Goal: Communication & Community: Answer question/provide support

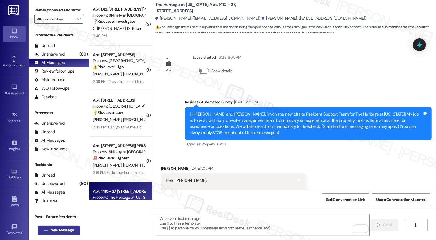
scroll to position [1116, 0]
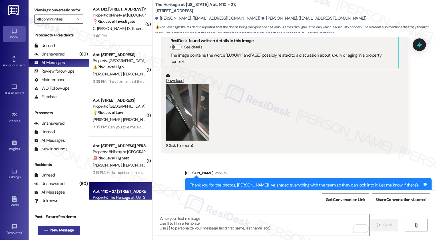
click at [64, 230] on span "New Message" at bounding box center [61, 231] width 23 height 6
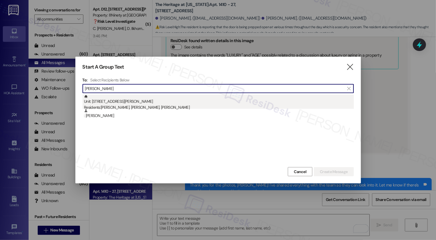
type input "michael hogan"
click at [136, 106] on div "Residents: Robert Hogan, Michael Hogan, Kathryn Thomas" at bounding box center [219, 108] width 270 height 6
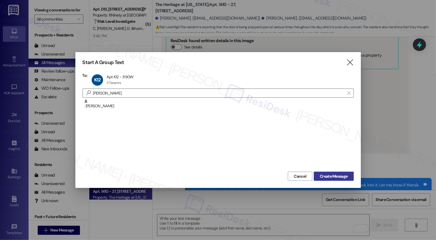
click at [334, 175] on span "Create Message" at bounding box center [334, 177] width 28 height 6
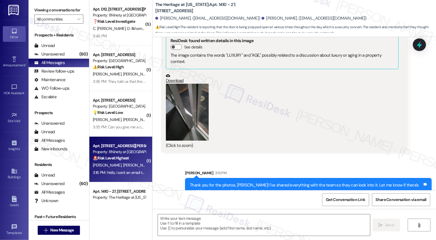
type textarea "Fetching suggested responses. Please feel free to read through the conversation…"
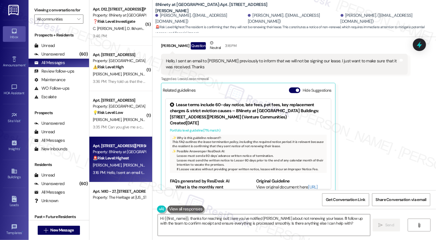
scroll to position [32, 0]
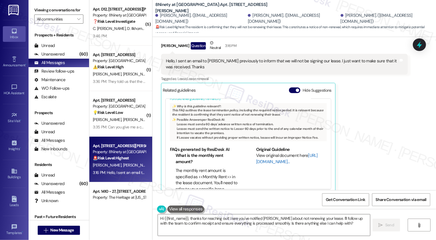
click at [263, 162] on link "http://res.cl…" at bounding box center [287, 159] width 62 height 12
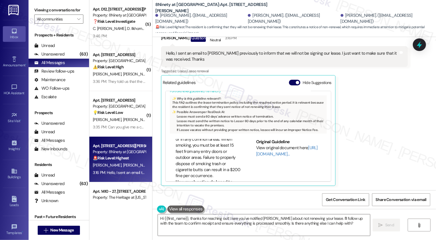
scroll to position [96, 0]
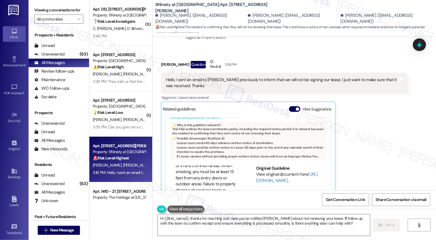
click at [161, 64] on div "Michael Hogan Question Neutral 3:16 PM" at bounding box center [284, 66] width 246 height 14
copy div "Michael"
click at [185, 219] on textarea "Hi {{first_name}}, thanks for reaching out! I see you've notified James about n…" at bounding box center [264, 225] width 212 height 21
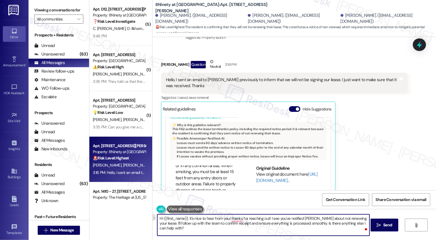
drag, startPoint x: 227, startPoint y: 219, endPoint x: 266, endPoint y: 219, distance: 38.8
click at [266, 219] on textarea "Hi {{first_name}}, it's nice to hear from you! thanks for reaching out! I see y…" at bounding box center [263, 225] width 212 height 21
click at [318, 219] on textarea "Hi {{first_name}}, it's nice to hear from you! Thank you for letting me know yo…" at bounding box center [263, 225] width 212 height 21
drag, startPoint x: 306, startPoint y: 223, endPoint x: 313, endPoint y: 235, distance: 13.5
click at [313, 235] on textarea "Hi {{first_name}}, it's nice to hear from you! Thank you for letting me know yo…" at bounding box center [263, 225] width 212 height 21
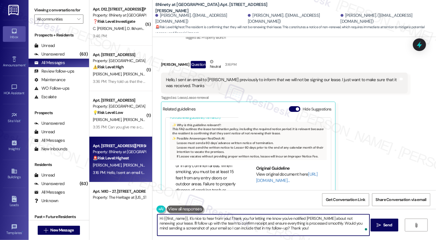
click at [166, 64] on div "Michael Hogan Question Neutral 3:16 PM" at bounding box center [284, 66] width 246 height 14
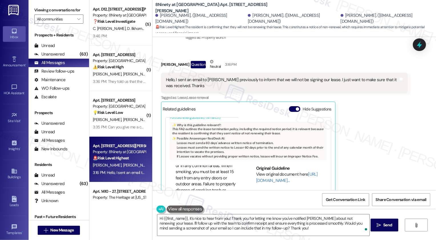
click at [164, 64] on div "Michael Hogan Question Neutral 3:16 PM" at bounding box center [284, 66] width 246 height 14
copy div "Michael"
click at [176, 221] on textarea "Hi {{first_name}}, it's nice to hear from you! Thank you for letting me know yo…" at bounding box center [263, 225] width 212 height 21
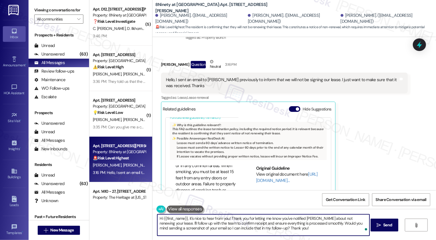
click at [176, 221] on textarea "Hi {{first_name}}, it's nice to hear from you! Thank you for letting me know yo…" at bounding box center [263, 225] width 212 height 21
paste textarea "Michael"
click at [231, 228] on textarea "Hi Michael, it's nice to hear from you! Thank you for letting me know you've no…" at bounding box center [263, 225] width 212 height 21
click at [248, 225] on textarea "Hi Michael, it's nice to hear from you! Thank you for letting me know you've no…" at bounding box center [263, 225] width 212 height 21
click at [264, 223] on textarea "Hi Michael, it's nice to hear from you! Thank you for letting me know you've no…" at bounding box center [263, 225] width 212 height 21
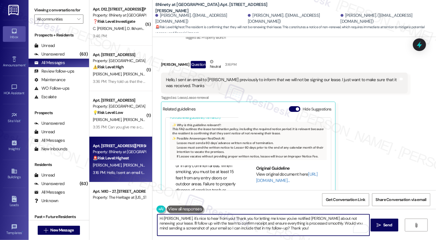
click at [286, 223] on textarea "Hi Michael, it's nice to hear from you! Thank you for letting me know you've no…" at bounding box center [263, 225] width 212 height 21
click at [315, 226] on textarea "Hi Michael, it's nice to hear from you! Thank you for letting me know you've no…" at bounding box center [263, 225] width 212 height 21
click at [323, 229] on textarea "Hi Michael, it's nice to hear from you! Thank you for letting me know you've no…" at bounding box center [263, 225] width 212 height 21
type textarea "Hi Michael, it's nice to hear from you! Thank you for letting me know you've no…"
click at [384, 228] on span "Send" at bounding box center [387, 226] width 9 height 6
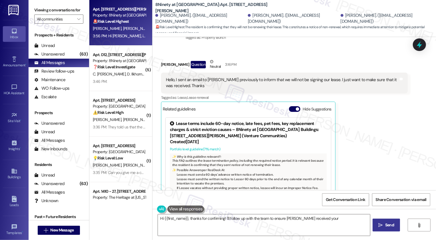
scroll to position [122, 0]
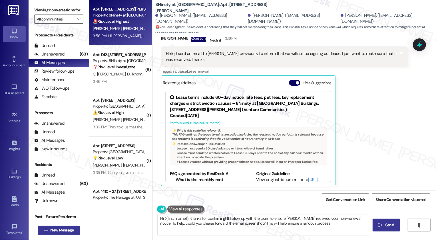
type textarea "Hi {{first_name}}, thanks for confirming! I'll follow up with the team to ensur…"
click at [68, 230] on span "New Message" at bounding box center [61, 231] width 23 height 6
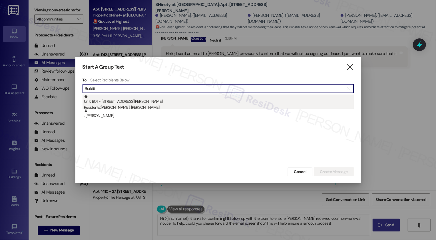
type input "Burkitt"
click at [126, 103] on div "Unit: B01 - 890 W. Loveland Avenue Residents: Haley Pittman, Tristan Burkitt" at bounding box center [219, 103] width 270 height 16
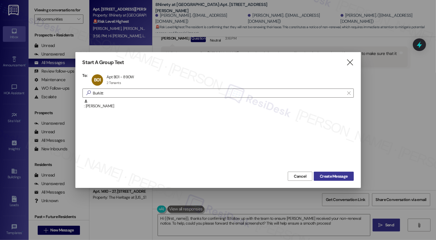
click at [331, 176] on span "Create Message" at bounding box center [334, 177] width 28 height 6
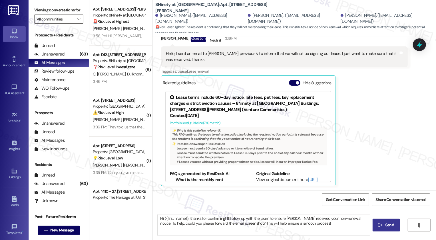
type textarea "Fetching suggested responses. Please feel free to read through the conversation…"
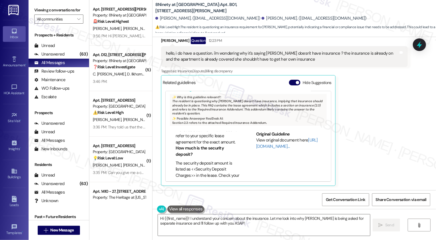
scroll to position [48, 0]
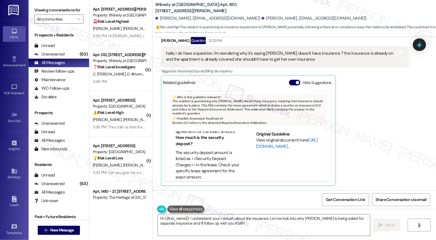
click at [264, 142] on link "http://res.cl…" at bounding box center [287, 144] width 62 height 12
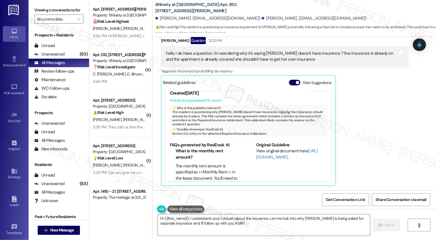
scroll to position [0, 0]
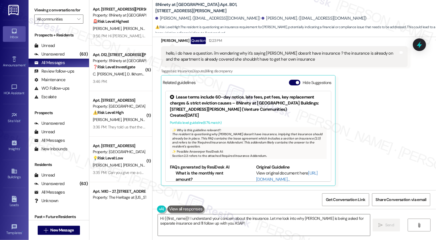
click at [169, 96] on icon at bounding box center [172, 97] width 6 height 6
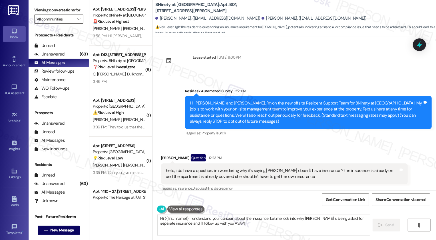
scroll to position [94, 0]
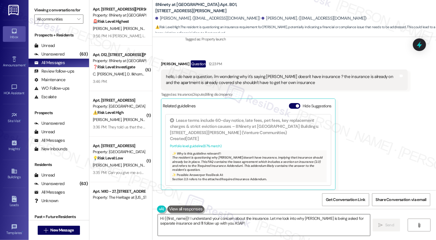
click at [192, 225] on textarea "Hi {{first_name}}! I understand your concern about the insurance. Let me look i…" at bounding box center [264, 225] width 212 height 21
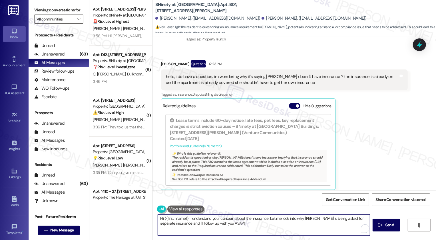
click at [185, 219] on textarea "Hi {{first_name}}! I understand your concern about the insurance. Let me look i…" at bounding box center [264, 225] width 212 height 21
click at [232, 220] on textarea "Hi {{first_name}}, it's nice to meet you! I understand your concern about the i…" at bounding box center [263, 225] width 212 height 21
drag, startPoint x: 293, startPoint y: 219, endPoint x: 296, endPoint y: 230, distance: 11.6
click at [296, 230] on textarea "Hi {{first_name}}, it's nice to meet you! I hear your concern about the insuran…" at bounding box center [263, 225] width 212 height 21
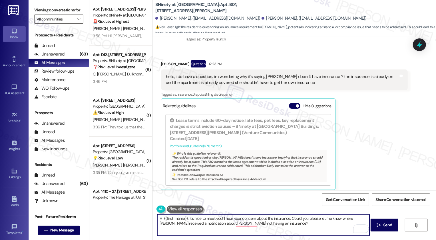
click at [163, 66] on div "Tristan Burkitt Question 12:23 PM" at bounding box center [284, 64] width 246 height 9
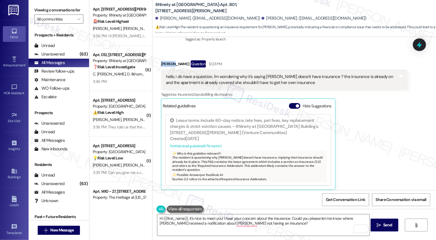
copy div "Tristan"
click at [176, 220] on textarea "Hi {{first_name}}, it's nice to meet you! I hear your concern about the insuran…" at bounding box center [263, 225] width 212 height 21
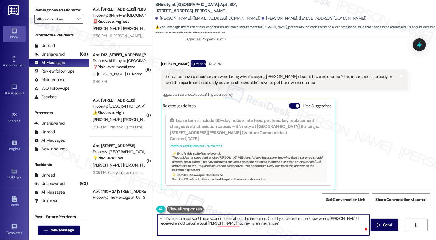
paste textarea "Tristan"
click at [180, 220] on textarea "Hi Tristan, it's nice to meet you! I hear your concern about the insurance. Cou…" at bounding box center [263, 225] width 212 height 21
click at [197, 218] on textarea "Hi Tristan, it's nice to meet you! I hear your concern about the insurance. Cou…" at bounding box center [263, 225] width 212 height 21
click at [190, 219] on textarea "Hi Tristan, it's nice to meet you! I hear your concern about the insurance. Cou…" at bounding box center [263, 225] width 212 height 21
click at [197, 222] on textarea "Hi Tristan, it's nice to meet you! I hear your concern about the insurance. Cou…" at bounding box center [263, 225] width 212 height 21
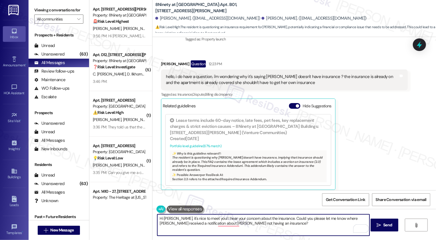
click at [202, 223] on textarea "Hi Tristan, it's nice to meet you! I hear your concern about the insurance. Cou…" at bounding box center [263, 225] width 212 height 21
click at [177, 224] on textarea "Hi Tristan, it's nice to meet you! I hear your concern about the insurance. Cou…" at bounding box center [263, 225] width 212 height 21
click at [207, 224] on textarea "Hi Tristan, it's nice to meet you! I hear your concern about the insurance. Cou…" at bounding box center [263, 225] width 212 height 21
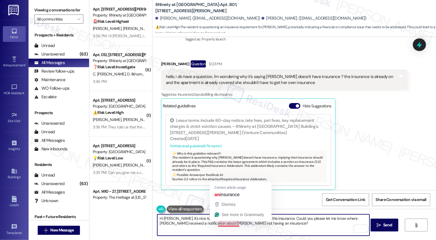
click at [287, 219] on textarea "Hi Tristan, it's nice to meet you! I hear your concern about the insurance. Cou…" at bounding box center [263, 225] width 212 height 21
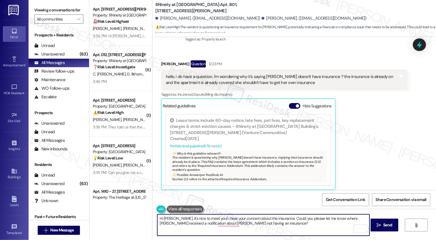
click at [277, 221] on textarea "Hi Tristan, it's nice to meet you! I hear your concern about the insurance. Cou…" at bounding box center [263, 225] width 212 height 21
click at [261, 221] on textarea "Hi Tristan, it's nice to meet you! I hear your concern about the insurance. Cou…" at bounding box center [263, 225] width 212 height 21
click at [262, 221] on textarea "Hi Tristan, it's nice to meet you! I hear your concern about the insurance. Cou…" at bounding box center [263, 225] width 212 height 21
click at [270, 221] on textarea "Hi Tristan, it's nice to meet you! I hear your concern about the insurance. Cou…" at bounding box center [263, 225] width 212 height 21
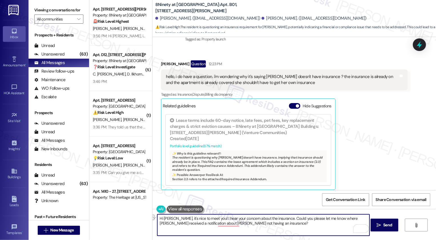
drag, startPoint x: 186, startPoint y: 224, endPoint x: 196, endPoint y: 224, distance: 9.4
click at [196, 224] on textarea "Hi Tristan, it's nice to meet you! I hear your concern about the insurance. Cou…" at bounding box center [263, 225] width 212 height 21
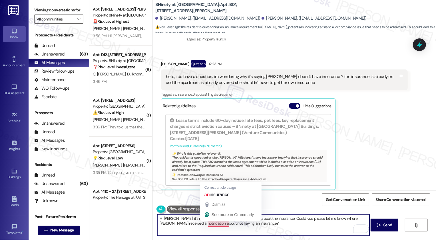
click at [212, 223] on textarea "Hi Tristan, it's nice to meet you! I hear your concern about the insurance. Cou…" at bounding box center [263, 225] width 212 height 21
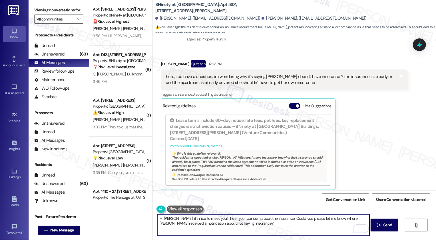
click at [214, 225] on textarea "Hi Tristan, it's nice to meet you! I hear your concern about the insurance. Cou…" at bounding box center [263, 225] width 212 height 21
click at [152, 221] on button "See rewrite suggestions" at bounding box center [152, 220] width 5 height 10
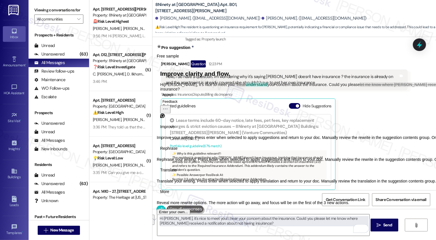
click at [181, 153] on button "Rephrase" at bounding box center [169, 148] width 24 height 9
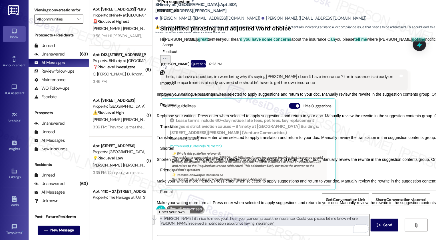
click at [174, 174] on span "Friendly" at bounding box center [167, 171] width 14 height 6
click at [167, 69] on icon "Regenerate" at bounding box center [164, 66] width 5 height 5
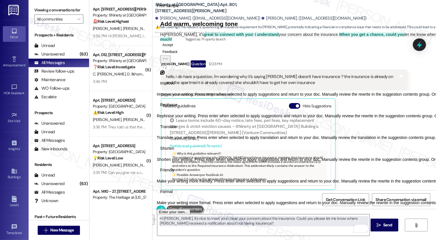
click at [167, 69] on icon "Regenerate" at bounding box center [164, 66] width 5 height 5
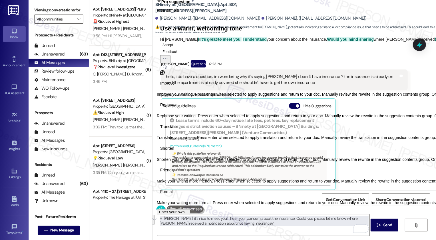
click at [171, 48] on button "Accept" at bounding box center [167, 44] width 15 height 7
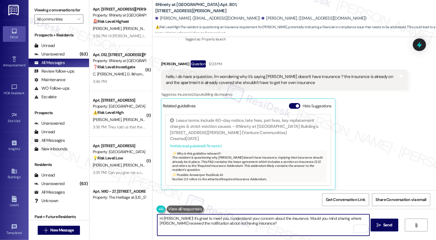
click at [242, 226] on textarea "Hi Tristan! It's great to meet you. I understand your concern about the insuran…" at bounding box center [263, 225] width 212 height 21
click at [227, 220] on textarea "Hi Tristan! It's great to meet you. I understand your concern about the insuran…" at bounding box center [263, 225] width 212 height 21
click at [225, 219] on textarea "Hi Tristan! It's great to meet you. I understand your concern about the insuran…" at bounding box center [263, 225] width 212 height 21
type textarea "Hi Tristan! It's great to meet you. I hear your concern about the insurance. Wo…"
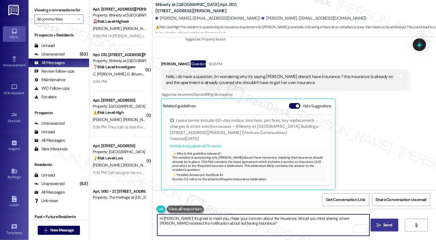
click at [391, 229] on button " Send" at bounding box center [384, 225] width 28 height 13
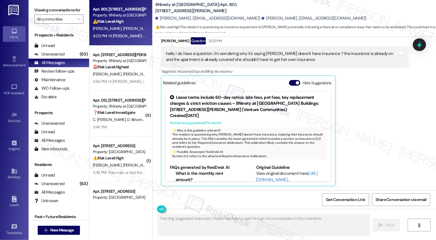
scroll to position [163, 0]
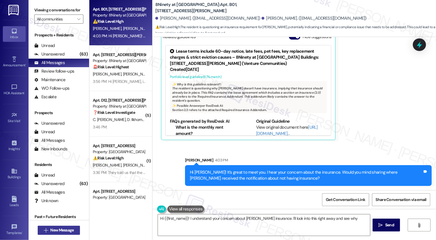
click at [62, 228] on span "New Message" at bounding box center [61, 231] width 23 height 6
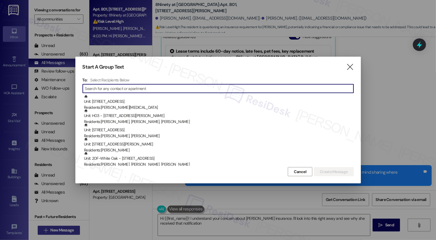
type textarea "Hi {{first_name}}! I understand your concern about Haley's insurance. I'll look…"
type input "Lorinda"
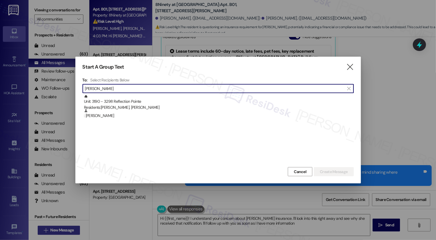
type textarea "Hi {{first_name}}! I understand your concern about Haley's insurance. I'll look…"
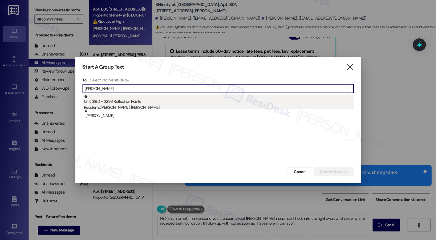
type input "Lorinda"
click at [140, 104] on div "Unit: 3190 - 3298 Reflection Pointe Residents: Lorinda Ramos, Marvin Ramos" at bounding box center [219, 103] width 270 height 16
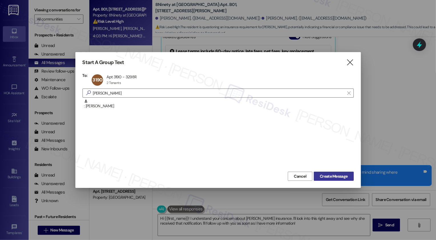
click at [326, 175] on span "Create Message" at bounding box center [334, 177] width 28 height 6
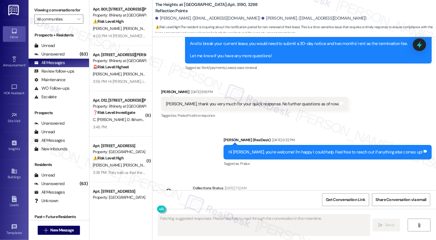
scroll to position [996, 0]
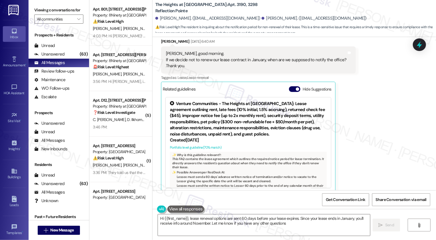
type textarea "Hi {{first_name}}, lease renewal options are sent 60 days before your lease exp…"
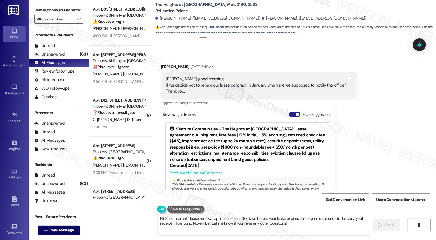
click at [296, 113] on span "button" at bounding box center [297, 114] width 3 height 3
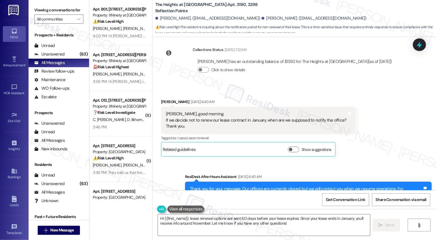
scroll to position [955, 0]
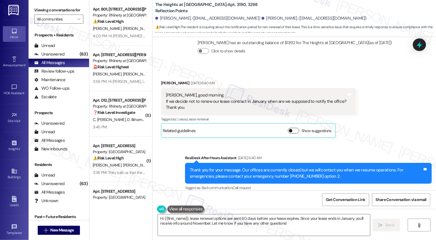
click at [293, 128] on button "Show suggestions" at bounding box center [293, 131] width 11 height 6
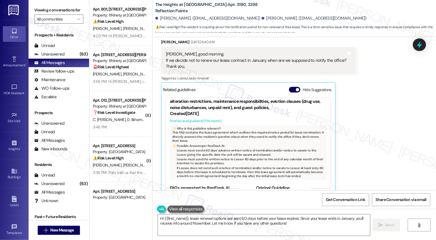
scroll to position [72, 0]
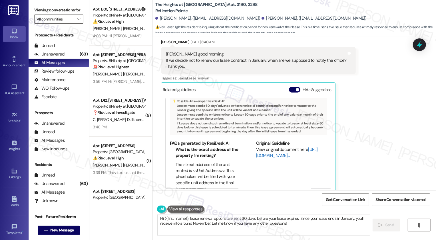
click at [266, 149] on link "http://res.cl…" at bounding box center [287, 153] width 62 height 12
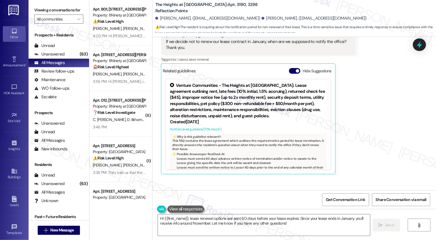
scroll to position [1014, 0]
click at [169, 83] on icon at bounding box center [172, 86] width 6 height 6
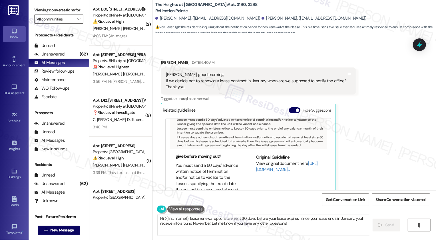
scroll to position [966, 0]
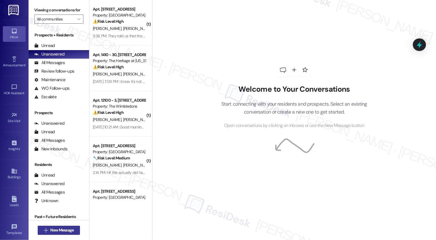
click at [68, 229] on span "New Message" at bounding box center [61, 231] width 23 height 6
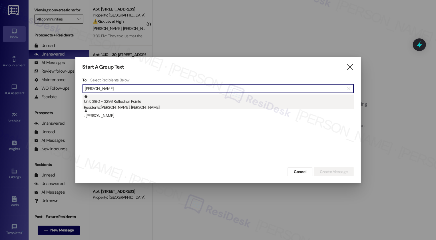
type input "[PERSON_NAME]"
click at [153, 107] on div "Residents: [PERSON_NAME], [PERSON_NAME]" at bounding box center [219, 108] width 270 height 6
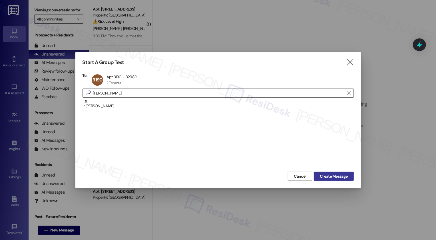
click at [347, 179] on span "Create Message" at bounding box center [333, 177] width 30 height 6
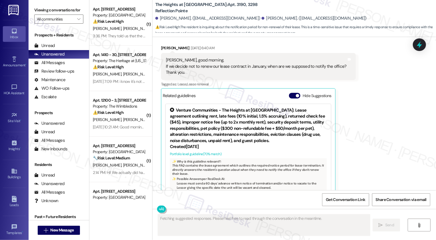
scroll to position [989, 0]
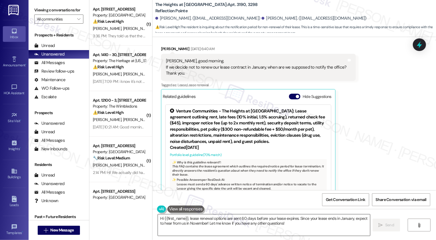
click at [181, 218] on textarea "Hi {{first_name}}, lease renewal options are sent 60 days before your lease exp…" at bounding box center [264, 225] width 212 height 21
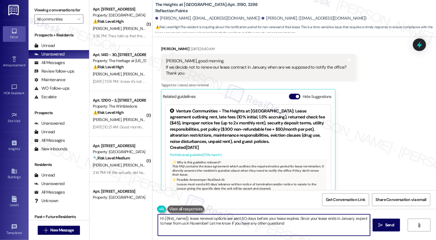
click at [181, 218] on textarea "Hi {{first_name}}, lease renewal options are sent 60 days before your lease exp…" at bounding box center [264, 225] width 212 height 21
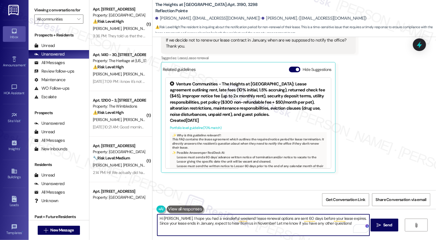
scroll to position [78, 0]
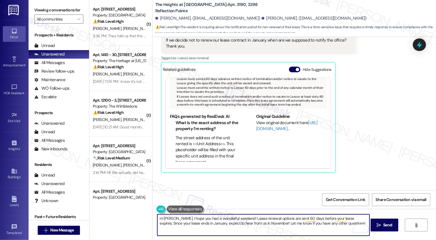
click at [189, 226] on textarea "Hi Marvin, I hope you had a wonderful weekend! Lease renewal options are sent 6…" at bounding box center [263, 225] width 212 height 21
click at [282, 225] on textarea "Hi Marvin, I hope you had a wonderful weekend! Lease renewal options are sent 6…" at bounding box center [263, 225] width 212 height 21
drag, startPoint x: 235, startPoint y: 219, endPoint x: 285, endPoint y: 220, distance: 49.9
click at [285, 220] on textarea "Hi Marvin, I hope you had a wonderful weekend! Lease renewal options are sent 6…" at bounding box center [263, 225] width 212 height 21
click at [283, 220] on textarea "Hi Marvin, I hope you had a wonderful weekend! You need to provide your 60 day …" at bounding box center [263, 225] width 212 height 21
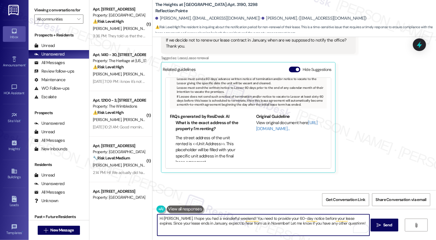
click at [290, 219] on textarea "Hi Marvin, I hope you had a wonderful weekend! You need to provide your 60-day …" at bounding box center [263, 225] width 212 height 21
click at [288, 218] on textarea "Hi Marvin, I hope you had a wonderful weekend! You need to provide your notice …" at bounding box center [263, 225] width 212 height 21
click at [290, 219] on textarea "Hi Marvin, I hope you had a wonderful weekend! You need to provide your notice …" at bounding box center [263, 225] width 212 height 21
drag, startPoint x: 347, startPoint y: 218, endPoint x: 346, endPoint y: 231, distance: 12.6
click at [346, 231] on textarea "Hi Marvin, I hope you had a wonderful weekend! You need to provide your notice …" at bounding box center [263, 225] width 212 height 21
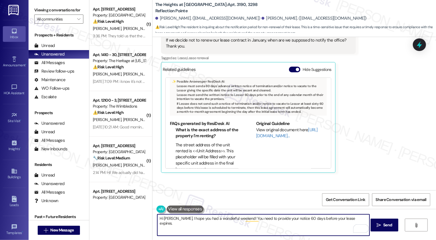
scroll to position [69, 0]
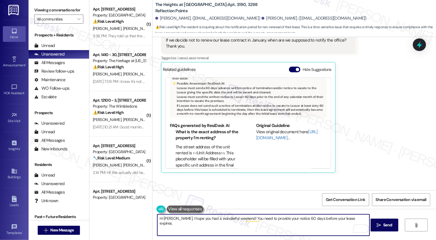
click at [353, 219] on textarea "Hi Marvin, I hope you had a wonderful weekend! You need to provide your notice …" at bounding box center [263, 225] width 212 height 21
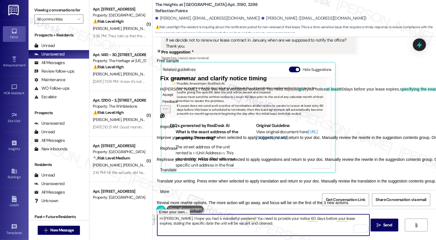
type textarea "Hi Marvin, I hope you had a wonderful weekend! You need to provide your notice …"
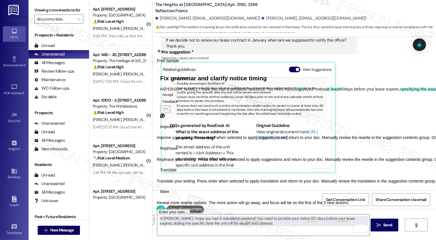
click at [177, 174] on span "Translate" at bounding box center [168, 171] width 17 height 6
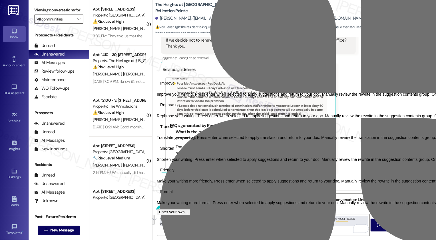
select select "es-ES"
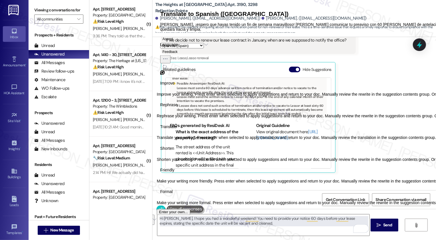
click at [174, 174] on span "Friendly" at bounding box center [167, 171] width 14 height 6
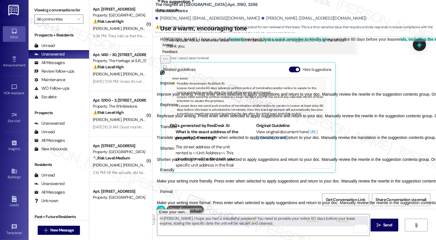
click at [167, 69] on icon "Regenerate" at bounding box center [164, 66] width 5 height 5
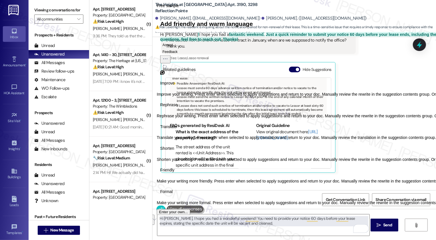
click at [166, 68] on icon "Regenerate" at bounding box center [164, 66] width 3 height 3
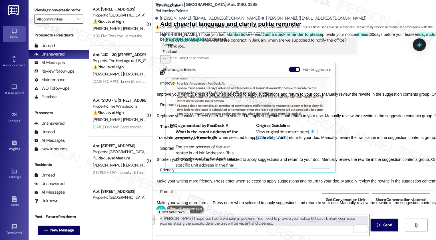
click at [166, 68] on icon "Regenerate" at bounding box center [164, 66] width 3 height 3
click at [167, 69] on icon "Regenerate" at bounding box center [164, 66] width 5 height 5
click at [175, 48] on button "Accept" at bounding box center [167, 44] width 15 height 7
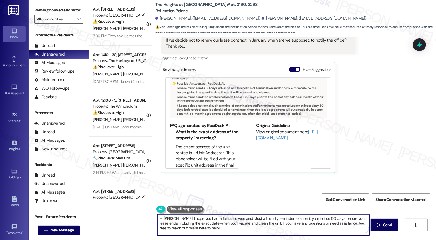
click at [256, 223] on textarea "Hi Marvin, I hope you had a fantastic weekend! Just a friendly reminder to subm…" at bounding box center [263, 225] width 212 height 21
drag, startPoint x: 232, startPoint y: 218, endPoint x: 271, endPoint y: 218, distance: 39.4
click at [271, 218] on textarea "Hi Marvin, I hope you had a fantastic weekend! Just a friendly reminder to subm…" at bounding box center [263, 225] width 212 height 21
click at [272, 226] on textarea "Hi Marvin, I hope you had a fantastic weekend! You'll need to submit your notic…" at bounding box center [263, 225] width 212 height 21
click at [176, 229] on textarea "Hi Marvin, I hope you had a fantastic weekend! You'll need to submit your notic…" at bounding box center [263, 225] width 212 height 21
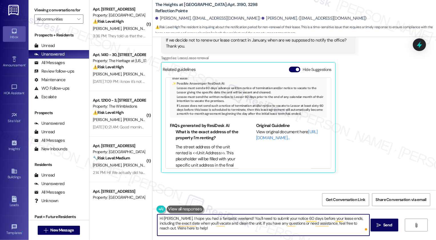
click at [234, 229] on textarea "Hi Marvin, I hope you had a fantastic weekend! You'll need to submit your notic…" at bounding box center [263, 225] width 212 height 21
click at [288, 229] on textarea "Hi Marvin, I hope you had a fantastic weekend! You'll need to submit your notic…" at bounding box center [263, 225] width 212 height 21
type textarea "Hi Marvin, I hope you had a fantastic weekend! You'll need to submit your notic…"
click at [384, 225] on span "Send" at bounding box center [387, 226] width 9 height 6
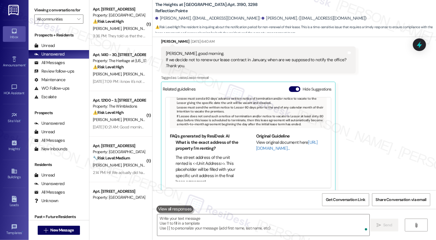
scroll to position [1097, 0]
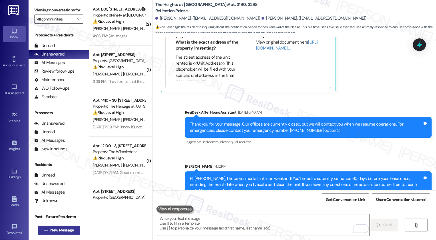
click at [69, 233] on span "New Message" at bounding box center [61, 231] width 23 height 6
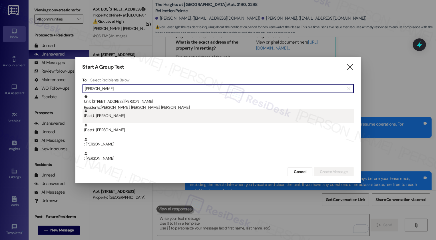
type input "Hogan"
click at [134, 110] on div "(Past) : Jacob Hogan" at bounding box center [219, 114] width 270 height 10
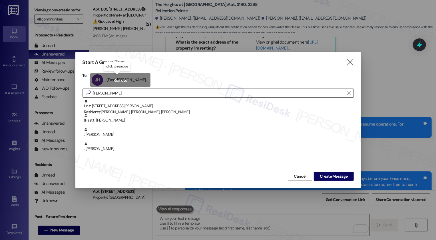
click at [131, 76] on div "JH (Past) Jacob Hogan (Past) Jacob Hogan click to remove" at bounding box center [120, 80] width 60 height 14
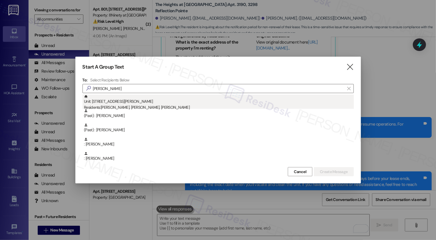
click at [125, 107] on div "Residents: Robert Hogan, Michael Hogan, Kathryn Thomas" at bounding box center [219, 108] width 270 height 6
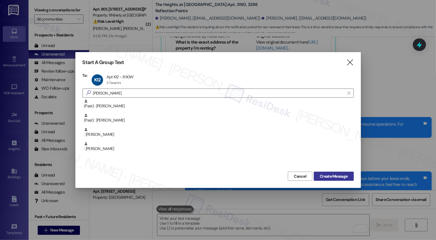
click at [334, 175] on span "Create Message" at bounding box center [334, 177] width 28 height 6
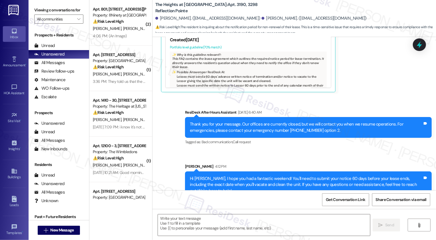
type textarea "Fetching suggested responses. Please feel free to read through the conversation…"
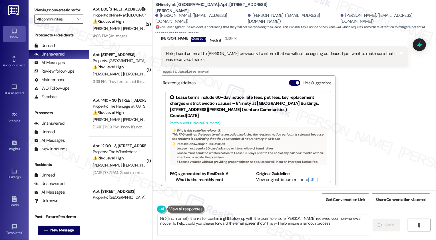
type textarea "Hi {{first_name}}, thanks for confirming! I'll follow up with the team to ensur…"
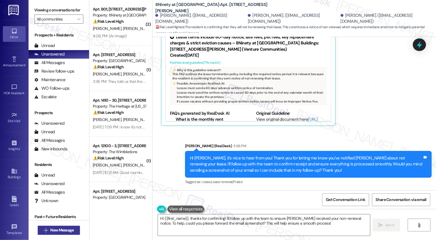
click at [62, 229] on span "New Message" at bounding box center [61, 231] width 23 height 6
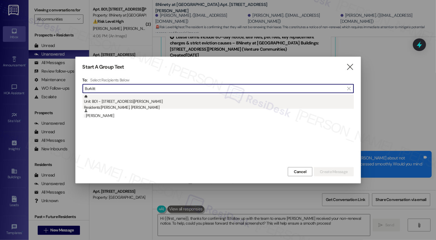
type input "Burkitt"
click at [153, 105] on div "Residents: Haley Pittman, Tristan Burkitt" at bounding box center [219, 108] width 270 height 6
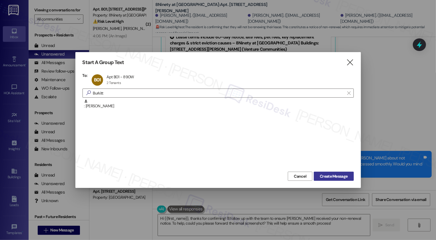
click at [338, 177] on span "Create Message" at bounding box center [334, 177] width 28 height 6
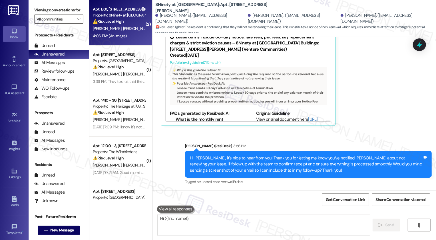
type textarea "Hi {{first_name}}, thanks"
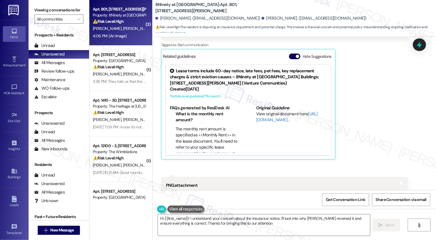
type textarea "Hi {{first_name}}! I understand your concern about the insurance notice. I'll l…"
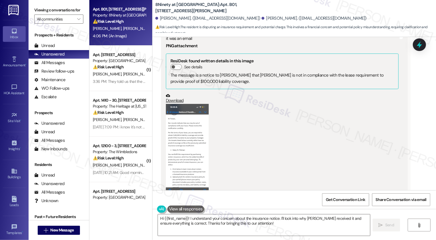
scroll to position [301, 0]
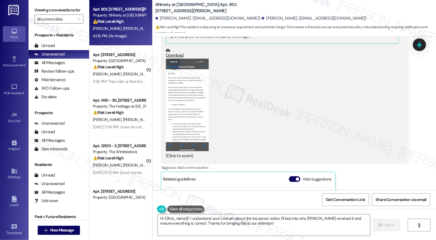
click at [193, 142] on button "Zoom image" at bounding box center [187, 105] width 43 height 93
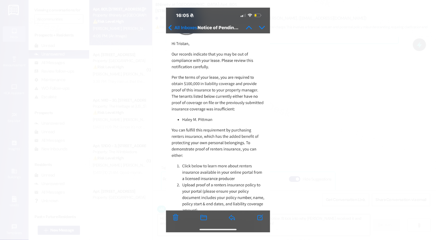
click at [316, 142] on button "Unzoom image" at bounding box center [218, 120] width 436 height 240
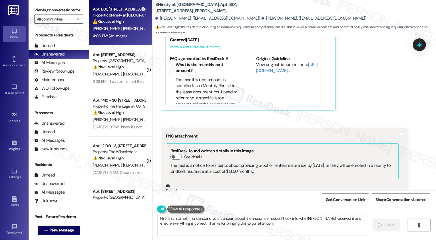
scroll to position [523, 0]
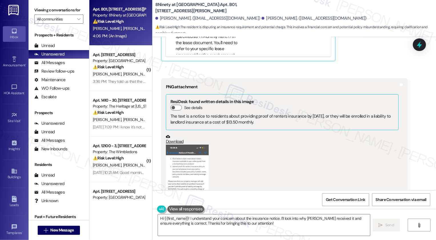
click at [188, 164] on button "Zoom image" at bounding box center [187, 191] width 43 height 93
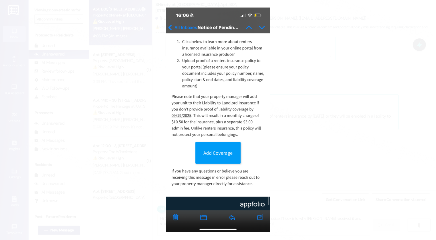
click at [367, 132] on button "Unzoom image" at bounding box center [218, 120] width 436 height 240
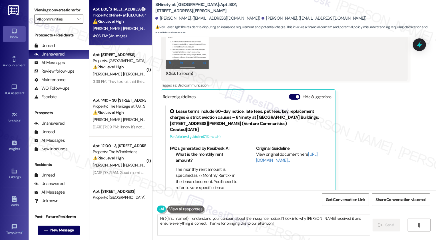
scroll to position [372, 0]
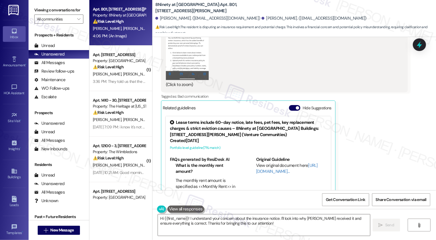
click at [184, 61] on button "Zoom image" at bounding box center [187, 33] width 43 height 93
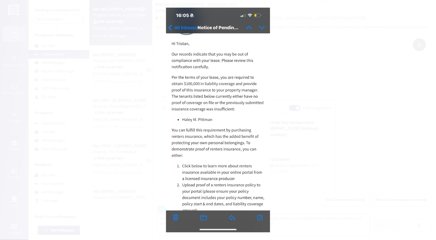
click at [315, 171] on button "Unzoom image" at bounding box center [218, 120] width 436 height 240
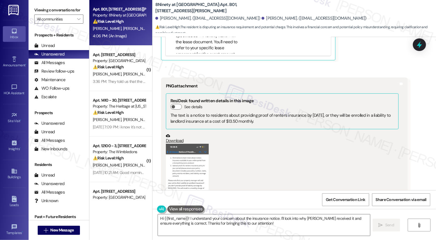
scroll to position [546, 0]
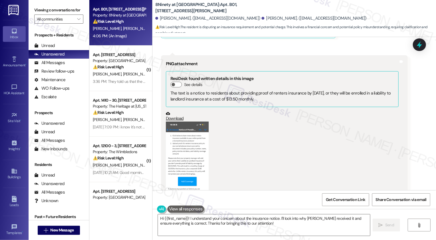
click at [183, 157] on button "Zoom image" at bounding box center [187, 168] width 43 height 93
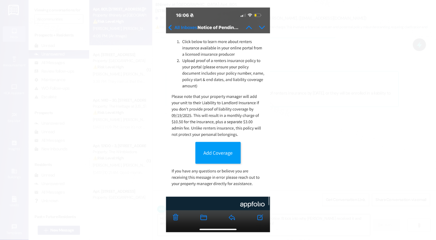
click at [327, 141] on button "Unzoom image" at bounding box center [218, 120] width 436 height 240
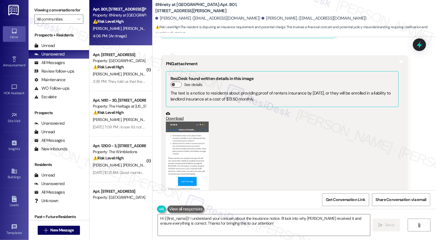
click at [314, 144] on div "(Click to zoom)" at bounding box center [282, 172] width 233 height 101
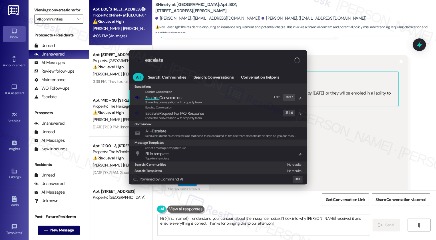
type input "escalate"
click at [169, 99] on span "Escalate Conversation" at bounding box center [163, 97] width 36 height 5
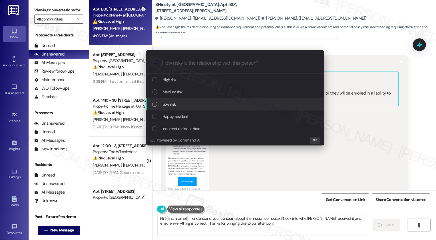
click at [171, 104] on span "Low risk" at bounding box center [168, 104] width 13 height 6
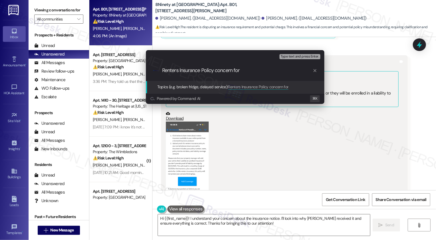
click at [219, 70] on input "Renters Insurance Policy concern for" at bounding box center [237, 71] width 150 height 6
click at [254, 72] on input "Renters Insurance Policy Concern for" at bounding box center [237, 71] width 150 height 6
type input "Renters Insurance Policy Concern for Haley"
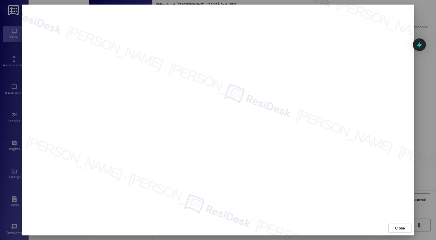
click at [400, 234] on div "Close" at bounding box center [218, 228] width 392 height 15
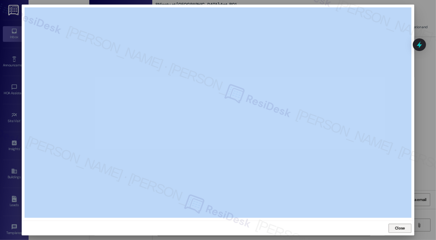
click at [392, 229] on button "Close" at bounding box center [399, 228] width 23 height 9
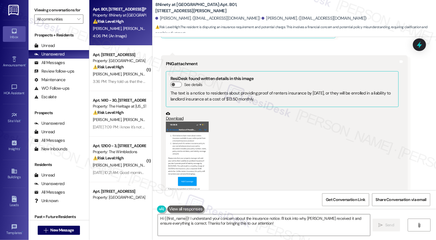
click at [343, 146] on div "(Click to zoom)" at bounding box center [282, 172] width 233 height 101
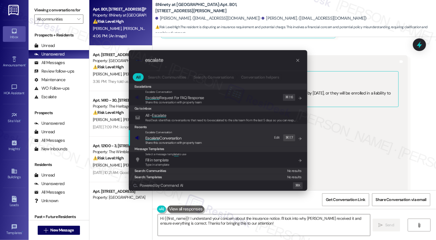
type input "escalate"
click at [161, 138] on span "Escalate Conversation" at bounding box center [163, 138] width 36 height 5
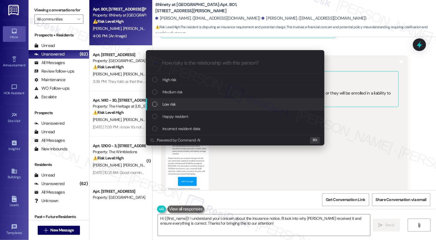
click at [164, 105] on span "Low risk" at bounding box center [168, 104] width 13 height 6
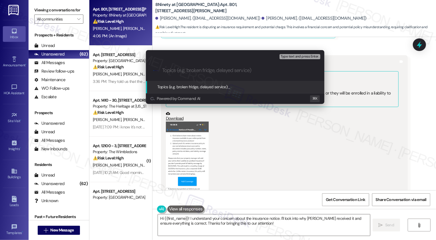
paste input "Renters Insurance Policy Concern for Haley"
type input "Renters Insurance Policy Concern for Haley"
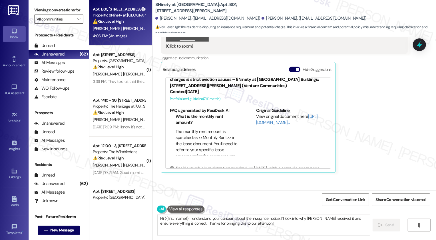
scroll to position [87, 0]
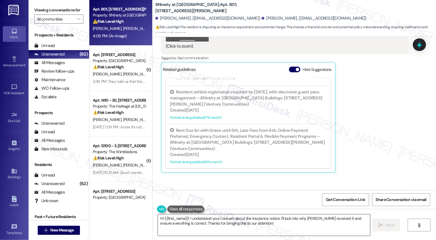
click at [201, 224] on textarea "Hi {{first_name}}! I understand your concern about the insurance notice. I'll l…" at bounding box center [264, 225] width 212 height 21
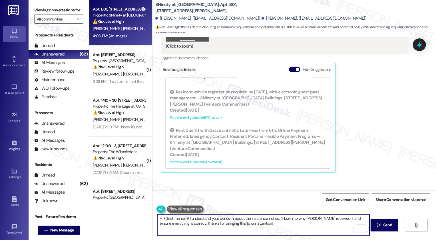
drag, startPoint x: 277, startPoint y: 219, endPoint x: 142, endPoint y: 219, distance: 135.2
click at [142, 219] on div "Apt. B01, 890 W. Loveland Avenue Property: 8Ninety at Loveland ⚠️ Risk Level: H…" at bounding box center [262, 120] width 346 height 240
drag, startPoint x: 244, startPoint y: 219, endPoint x: 353, endPoint y: 219, distance: 108.4
click at [353, 219] on textarea "Got it! I'll reach out to the team and clarify the matter. I'll look into why H…" at bounding box center [263, 225] width 212 height 21
click at [327, 222] on textarea "Got it! I'll reach out to the team and clarify the matter. Thanks for bringing …" at bounding box center [263, 225] width 212 height 21
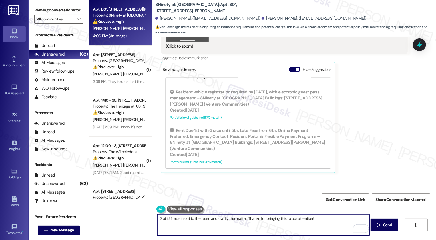
click at [207, 221] on textarea "Got it! I'll reach out to the team and clarify the matter. Thanks for bringing …" at bounding box center [263, 225] width 212 height 21
click at [235, 221] on textarea "Got it! I'll reach out to the team and clarify the matter. Thanks for bringing …" at bounding box center [263, 225] width 212 height 21
click at [206, 224] on textarea "Got it! I'll reach out to the team and clarify the matter. Thanks for bringing …" at bounding box center [263, 225] width 212 height 21
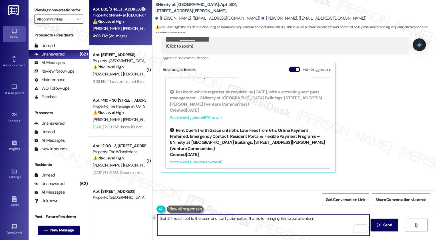
paste textarea "’ll reach out to the team to clarify this. Thanks so much for bringing it"
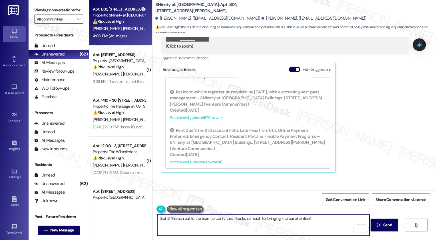
click at [229, 228] on textarea "Got it! I’ll reach out to the team to clarify this. Thanks so much for bringing…" at bounding box center [263, 225] width 212 height 21
type textarea "Got it! I’ll reach out to the team to clarify this. Thanks so much for bringing…"
click at [386, 227] on span "Send" at bounding box center [387, 226] width 9 height 6
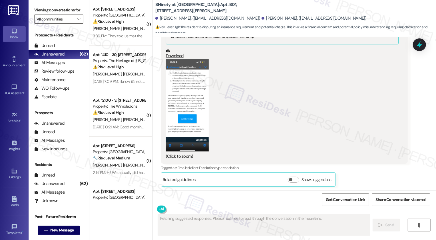
scroll to position [648, 0]
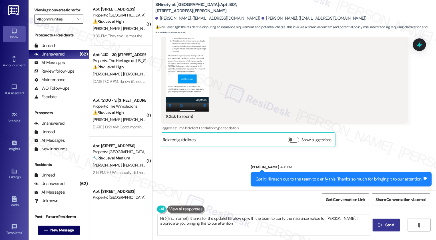
type textarea "Hi {{first_name}}, thanks for the update! I'll follow up with the team to clari…"
click at [56, 230] on span "New Message" at bounding box center [61, 231] width 23 height 6
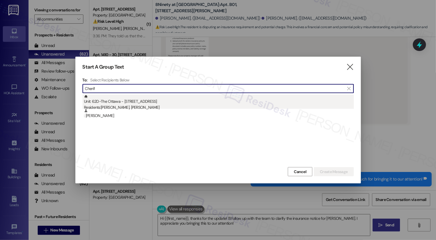
type input "Cherif"
click at [133, 104] on div "Unit: 62D-The Ottawa - 5 Fall Wood Drive Residents: Cherif Sow, Faty Diallo" at bounding box center [219, 103] width 270 height 16
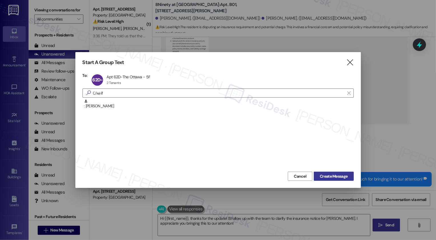
click at [330, 177] on span "Create Message" at bounding box center [334, 177] width 28 height 6
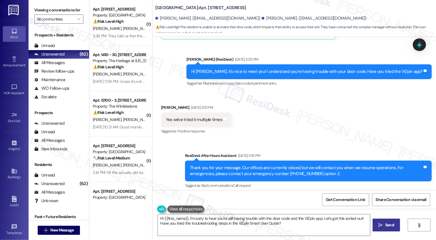
scroll to position [201, 0]
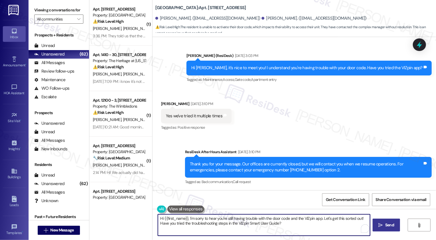
click at [148, 218] on div "( 1 ) Apt. 67A-The Muskingham, 5 Fall Wood Drive Property: Bridgewater Crossing…" at bounding box center [262, 120] width 346 height 240
drag, startPoint x: 180, startPoint y: 219, endPoint x: 133, endPoint y: 219, distance: 47.4
click at [132, 219] on div "( 1 ) Apt. 67A-The Muskingham, 5 Fall Wood Drive Property: Bridgewater Crossing…" at bounding box center [262, 120] width 346 height 240
drag, startPoint x: 225, startPoint y: 219, endPoint x: 281, endPoint y: 219, distance: 55.9
click at [281, 219] on textarea "I'm sorry to hear you're still having trouble with the door code and the VIZpin…" at bounding box center [263, 225] width 212 height 21
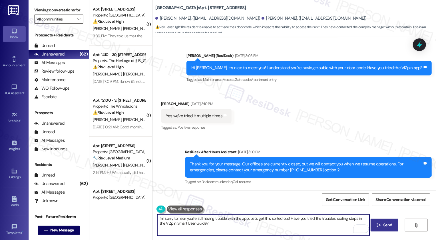
drag, startPoint x: 248, startPoint y: 219, endPoint x: 251, endPoint y: 227, distance: 8.6
click at [251, 227] on textarea "I'm sorry to hear you're still having trouble with the app. Let's get this sort…" at bounding box center [263, 225] width 212 height 21
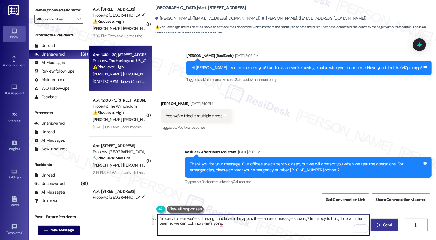
paste textarea "’m sorry to hear you’re still having trouble with the app. Is an error message …"
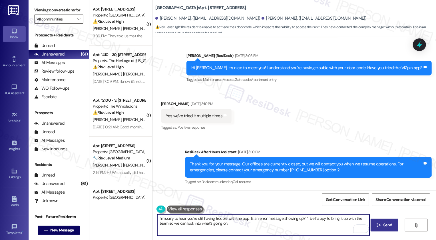
click at [237, 222] on textarea "I’m sorry to hear you’re still having trouble with the app. Is an error message…" at bounding box center [263, 225] width 212 height 21
click at [260, 230] on textarea "I’m sorry to hear you’re still having trouble with the app. Is an error message…" at bounding box center [263, 225] width 212 height 21
type textarea "I’m sorry to hear you’re still having trouble with the app. Is an error message…"
click at [386, 225] on span "Send" at bounding box center [387, 226] width 9 height 6
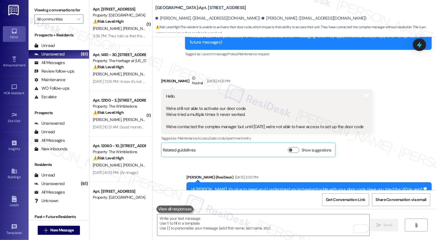
scroll to position [247, 0]
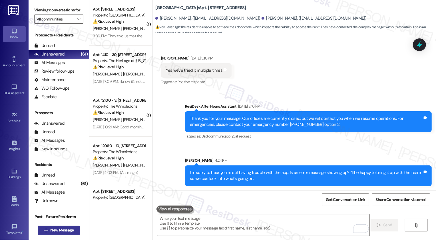
click at [61, 229] on span "New Message" at bounding box center [61, 231] width 23 height 6
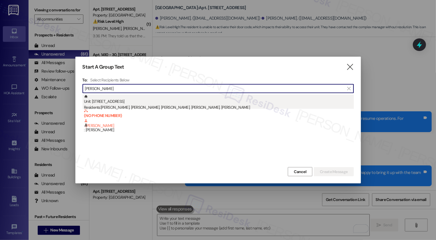
type input "Burchard"
click at [126, 105] on div "Unit: 1410 - 17 - 1410 Bldg B Springfield Pike Residents: Matthew Burchard, Wil…" at bounding box center [219, 103] width 270 height 16
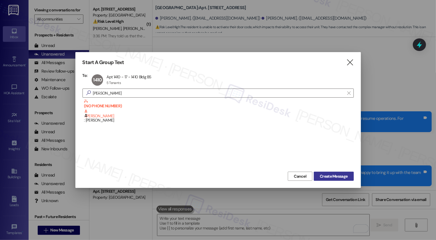
click at [328, 177] on span "Create Message" at bounding box center [334, 177] width 28 height 6
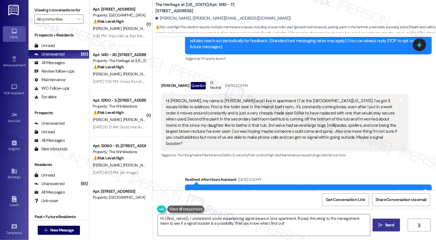
scroll to position [75, 0]
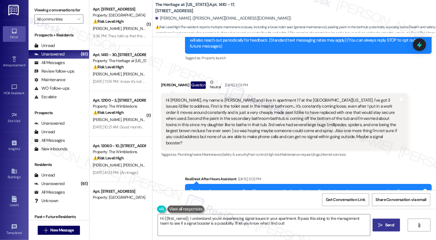
drag, startPoint x: 157, startPoint y: 85, endPoint x: 188, endPoint y: 85, distance: 30.8
click at [188, 85] on div "Matthew Burchard Question Neutral Sep 13, 2025 at 3:02 PM" at bounding box center [284, 86] width 246 height 14
copy div "[PERSON_NAME]"
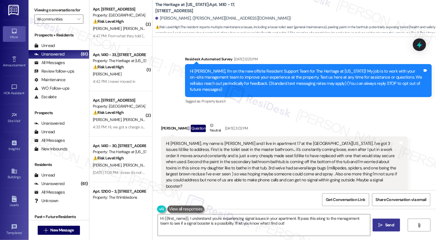
scroll to position [25, 0]
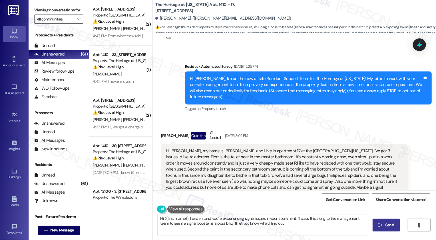
click at [269, 156] on div "Hi [PERSON_NAME], my name is [PERSON_NAME] and I live in apartment 17 at the [G…" at bounding box center [282, 172] width 233 height 49
drag, startPoint x: 158, startPoint y: 136, endPoint x: 188, endPoint y: 137, distance: 30.0
click at [188, 137] on div "Matthew Burchard Question Neutral Sep 13, 2025 at 3:02 PM" at bounding box center [284, 137] width 246 height 14
copy div "[PERSON_NAME]"
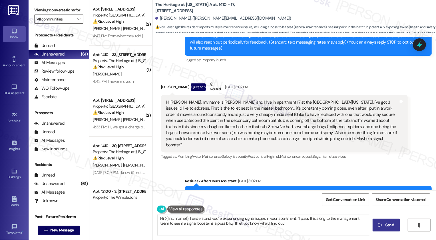
scroll to position [74, 0]
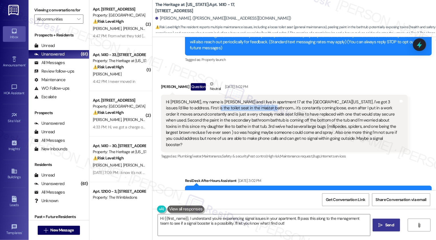
drag, startPoint x: 196, startPoint y: 108, endPoint x: 252, endPoint y: 110, distance: 56.0
click at [252, 110] on div "Hi [PERSON_NAME], my name is [PERSON_NAME] and I live in apartment 17 at the [G…" at bounding box center [282, 123] width 233 height 49
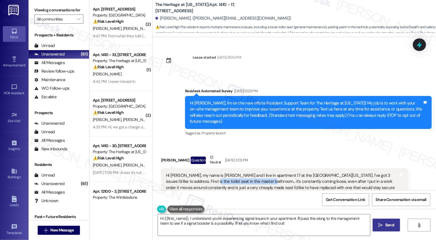
scroll to position [96, 0]
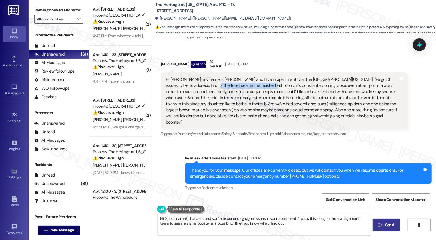
click at [191, 222] on textarea "Hi {{first_name}}, I understand you're experiencing signal issues in your apart…" at bounding box center [264, 225] width 212 height 21
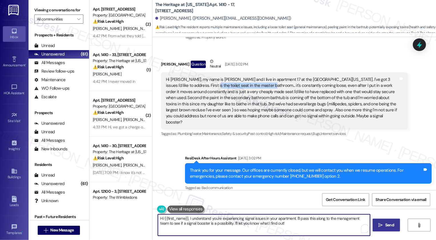
click at [185, 220] on textarea "Hi {{first_name}}, I understand you're experiencing signal issues in your apart…" at bounding box center [264, 225] width 212 height 21
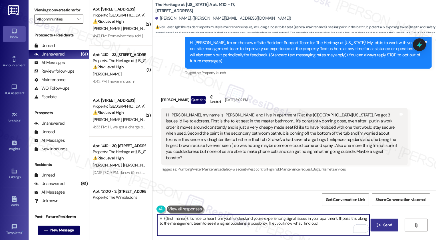
scroll to position [84, 0]
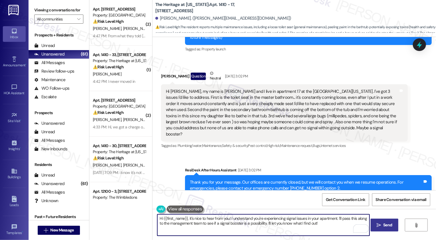
type textarea "Hi {{first_name}}, it's nice to hear from you! I understand you're experiencing…"
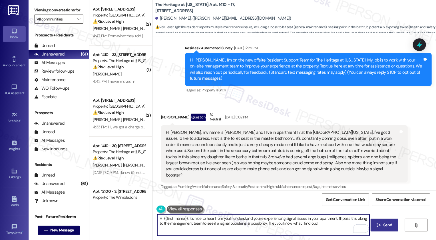
scroll to position [81, 0]
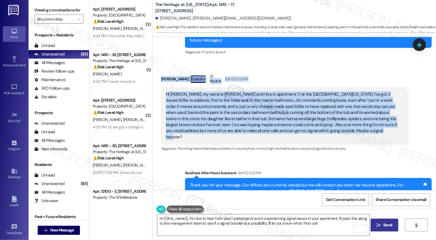
drag, startPoint x: 157, startPoint y: 78, endPoint x: 345, endPoint y: 131, distance: 194.9
click at [345, 132] on div "Matthew Burchard Question Neutral Sep 13, 2025 at 3:02 PM Hi Sarah, my name is …" at bounding box center [284, 113] width 246 height 80
copy div "Matthew Burchard Question Neutral Sep 13, 2025 at 3:02 PM Hi Sarah, my name is …"
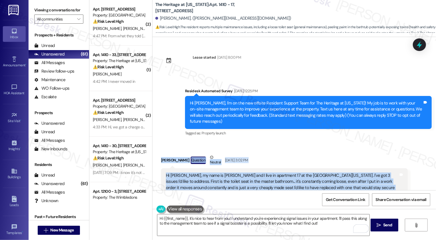
scroll to position [81, 0]
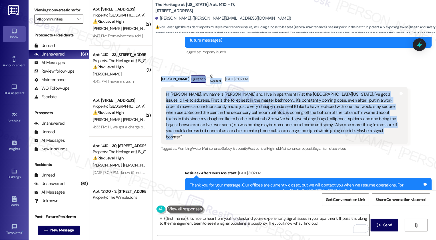
click at [178, 225] on textarea "Hi {{first_name}}, it's nice to hear from you! I understand you're experiencing…" at bounding box center [263, 225] width 212 height 21
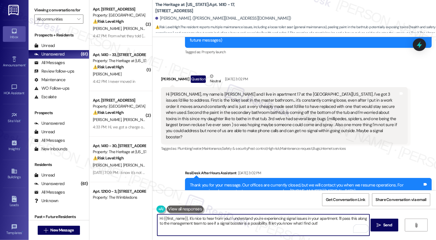
click at [178, 225] on textarea "Hi {{first_name}}, it's nice to hear from you! I understand you're experiencing…" at bounding box center [263, 225] width 212 height 21
drag, startPoint x: 228, startPoint y: 219, endPoint x: 324, endPoint y: 235, distance: 96.9
click at [324, 235] on textarea "Hi {{first_name}}, it's nice to hear from you! I understand you're experiencing…" at bounding box center [263, 225] width 212 height 21
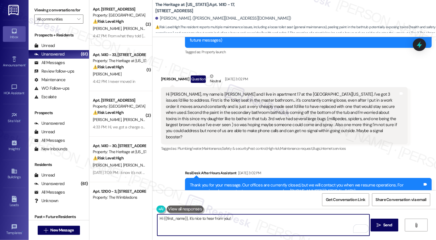
paste textarea "Hi [PERSON_NAME], thank you for sharing those details with me. I can go ahead a…"
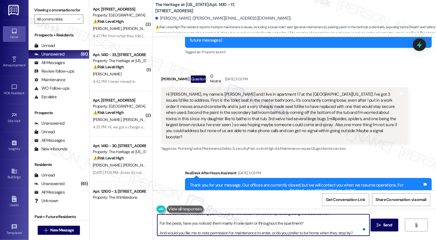
scroll to position [0, 0]
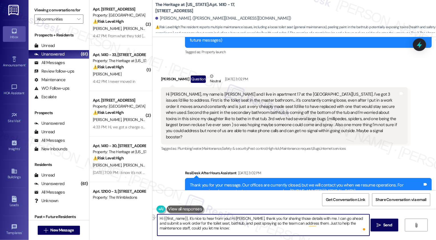
drag, startPoint x: 229, startPoint y: 219, endPoint x: 249, endPoint y: 217, distance: 20.9
click at [250, 217] on textarea "Hi {{first_name}}, it's nice to hear from you! Hi Matthew, thank you for sharin…" at bounding box center [263, 225] width 212 height 21
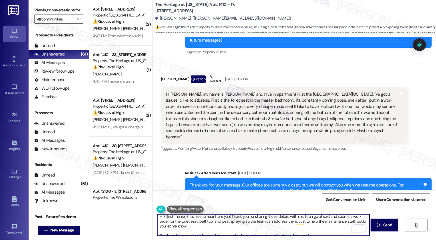
scroll to position [6, 0]
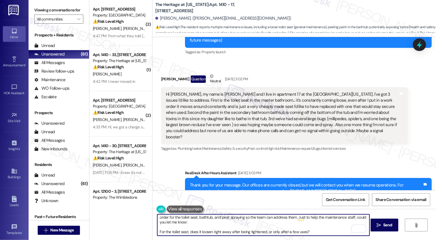
click at [349, 219] on textarea "Hi {{first_name}}, it's nice to hear from you! Thank you for sharing those deta…" at bounding box center [263, 225] width 212 height 21
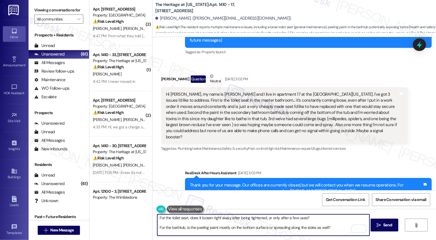
scroll to position [20, 0]
click at [174, 221] on textarea "Hi {{first_name}}, it's nice to hear from you! Thank you for sharing those deta…" at bounding box center [263, 225] width 212 height 21
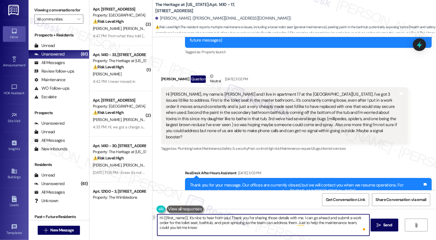
drag, startPoint x: 306, startPoint y: 218, endPoint x: 363, endPoint y: 232, distance: 59.1
click at [363, 232] on textarea "Hi {{first_name}}, it's nice to hear from you! Thank you for sharing those deta…" at bounding box center [263, 225] width 212 height 21
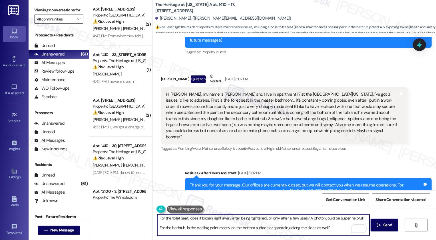
click at [305, 220] on textarea "Hi {{first_name}}, it's nice to hear from you! Thank you for sharing those deta…" at bounding box center [263, 225] width 212 height 21
drag, startPoint x: 306, startPoint y: 219, endPoint x: 363, endPoint y: 218, distance: 57.4
click at [363, 218] on textarea "Hi {{first_name}}, it's nice to hear from you! Thank you for sharing those deta…" at bounding box center [263, 225] width 212 height 21
click at [330, 231] on textarea "Hi {{first_name}}, it's nice to hear from you! Thank you for sharing those deta…" at bounding box center [263, 225] width 212 height 21
click at [332, 229] on textarea "Hi {{first_name}}, it's nice to hear from you! Thank you for sharing those deta…" at bounding box center [263, 225] width 212 height 21
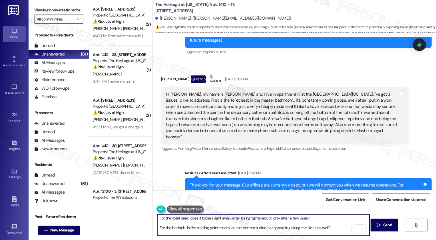
paste textarea "A photo would be super helpful!"
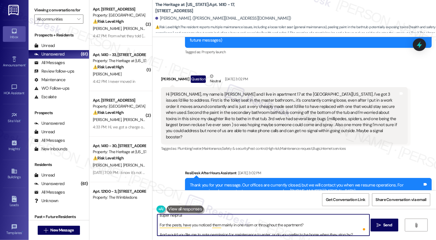
click at [252, 226] on textarea "Hi {{first_name}}, it's nice to hear from you! Thank you for sharing those deta…" at bounding box center [263, 225] width 212 height 21
click at [276, 229] on textarea "Hi {{first_name}}, it's nice to hear from you! Thank you for sharing those deta…" at bounding box center [263, 225] width 212 height 21
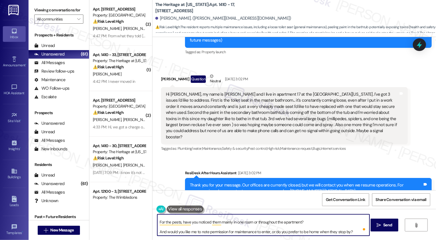
drag, startPoint x: 168, startPoint y: 228, endPoint x: 179, endPoint y: 237, distance: 14.7
click at [179, 237] on div "Hi {{first_name}}, it's nice to hear from you! Thank you for sharing those deta…" at bounding box center [293, 230] width 283 height 43
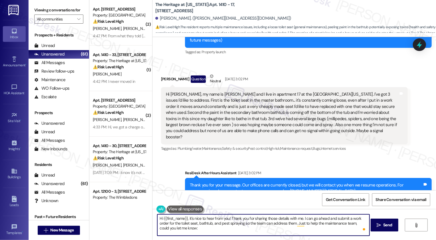
click at [304, 228] on textarea "Hi {{first_name}}, it's nice to hear from you! Thank you for sharing those deta…" at bounding box center [263, 225] width 212 height 21
type textarea "Hi {{first_name}}, it's nice to hear from you! Thank you for sharing those deta…"
click at [380, 229] on span " Send" at bounding box center [384, 226] width 18 height 6
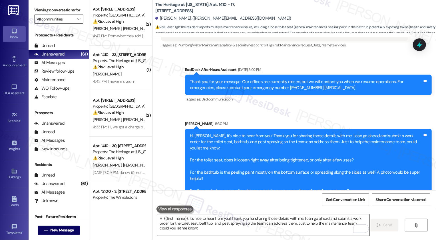
click at [231, 230] on textarea "Hi {{first_name}}, it's nice to hear from you! Thank you for sharing those deta…" at bounding box center [263, 225] width 212 height 21
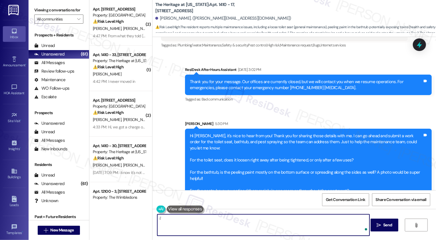
type textarea "i"
click at [230, 220] on textarea "I'll also make sure the team is aware of your cell signal" at bounding box center [263, 225] width 212 height 21
type textarea "I'll also make sure the team is aware of your network signal situation. Thank y…"
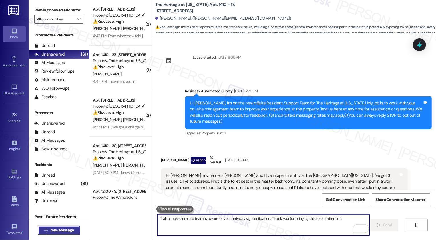
click at [67, 229] on span "New Message" at bounding box center [61, 231] width 23 height 6
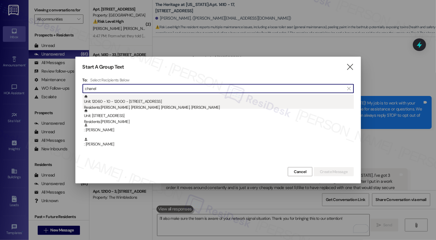
type input "chanel"
click at [132, 105] on div "Residents: Lacresa Watkins, Kimora Carpenter, Dion Harris, Chanel Mitchell" at bounding box center [219, 108] width 270 height 6
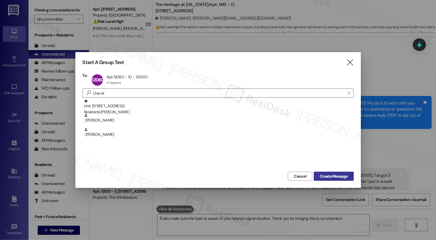
click at [331, 175] on span "Create Message" at bounding box center [334, 177] width 28 height 6
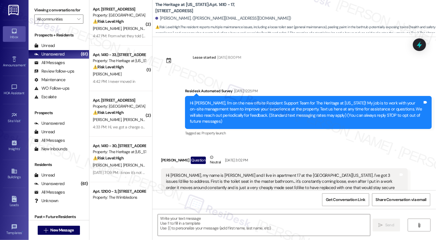
type textarea "Fetching suggested responses. Please feel free to read through the conversation…"
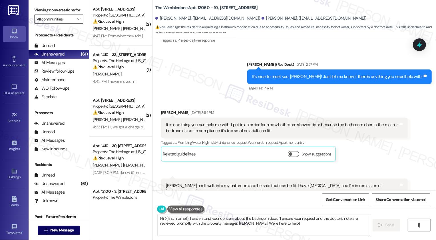
scroll to position [154, 0]
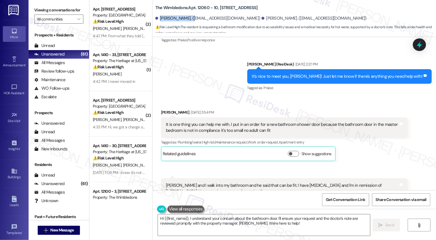
drag, startPoint x: 156, startPoint y: 18, endPoint x: 184, endPoint y: 18, distance: 28.0
click at [184, 18] on div "[PERSON_NAME]. ([EMAIL_ADDRESS][DOMAIN_NAME])" at bounding box center [207, 18] width 105 height 6
copy div "Chanel Mitchell."
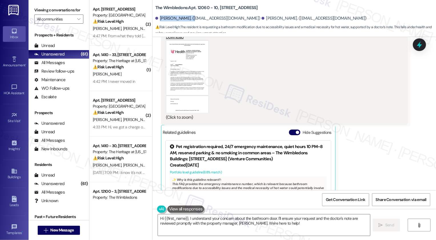
scroll to position [481, 0]
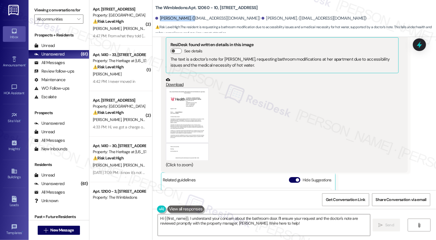
click at [185, 104] on button "Zoom image" at bounding box center [187, 124] width 43 height 73
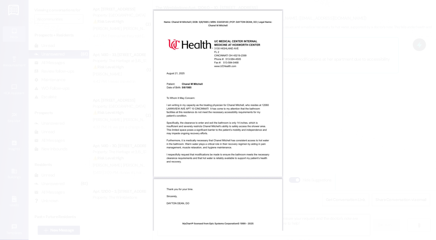
click at [322, 109] on button "Unzoom image" at bounding box center [218, 120] width 436 height 240
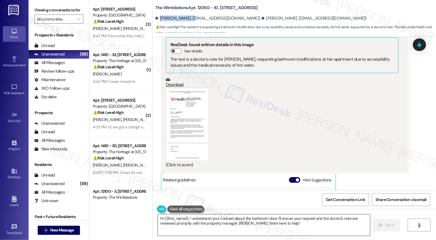
click at [186, 219] on textarea "Hi {{first_name}}, I understand your concern about the bathroom door. I'll ensu…" at bounding box center [264, 225] width 212 height 21
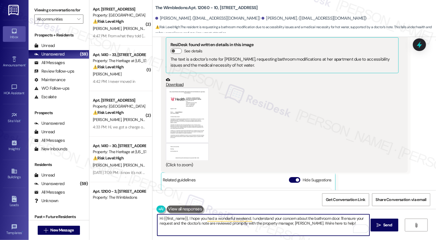
click at [258, 219] on textarea "Hi {{first_name}}, I hope you had a wonderful weekend. I understand your concer…" at bounding box center [263, 225] width 212 height 21
click at [313, 221] on textarea "Hi {{first_name}}, I hope you had a wonderful weekend. I hear your concern abou…" at bounding box center [263, 225] width 212 height 21
click at [325, 219] on textarea "Hi {{first_name}}, I hope you had a wonderful weekend. I hear your concern abou…" at bounding box center [263, 225] width 212 height 21
click at [204, 223] on textarea "Hi {{first_name}}, I hope you had a wonderful weekend. I hear your concern abou…" at bounding box center [263, 225] width 212 height 21
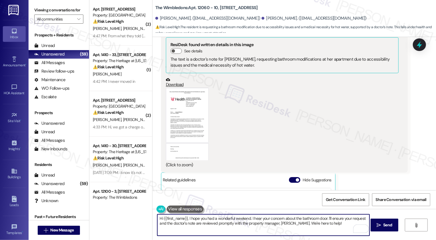
drag, startPoint x: 324, startPoint y: 219, endPoint x: 332, endPoint y: 229, distance: 12.8
click at [332, 229] on textarea "Hi {{first_name}}, I hope you had a wonderful weekend. I hear your concern abou…" at bounding box center [263, 225] width 212 height 21
click at [262, 224] on textarea "Hi {{first_name}}, I hope you had a wonderful weekend. I hear your concern abou…" at bounding box center [263, 225] width 212 height 21
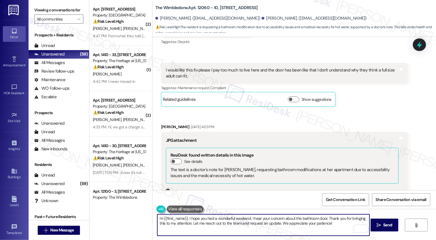
click at [165, 127] on div "Chanel Mitchell Sep 11, 2025 at 4:03 PM" at bounding box center [284, 128] width 246 height 8
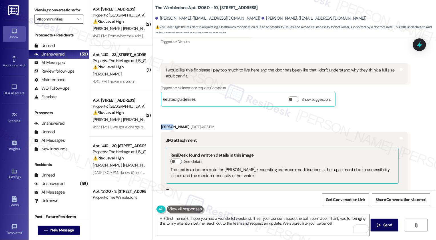
copy div "Chanel"
click at [168, 219] on textarea "Hi {{first_name}}, I hope you had a wonderful weekend. I hear your concern abou…" at bounding box center [263, 225] width 212 height 21
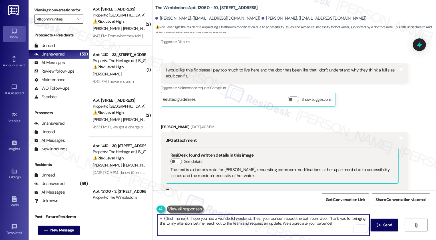
click at [168, 219] on textarea "Hi {{first_name}}, I hope you had a wonderful weekend. I hear your concern abou…" at bounding box center [263, 225] width 212 height 21
paste textarea "Chanel"
click at [235, 218] on textarea "Hi Chanel, I hope you had a wonderful weekend. I hear your concern about the ba…" at bounding box center [263, 225] width 212 height 21
type textarea "Hi [PERSON_NAME], I hope you had a wonderful weekend! I hear your concern about…"
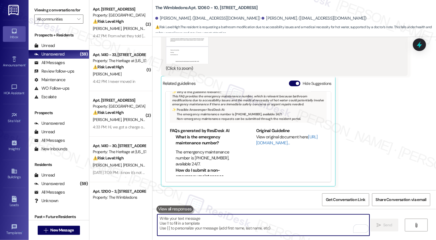
scroll to position [624, 0]
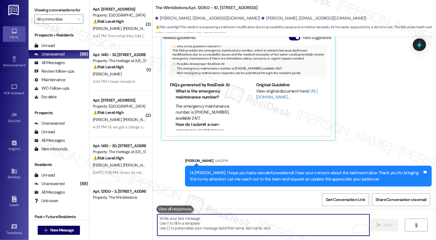
click at [266, 228] on textarea "To enrich screen reader interactions, please activate Accessibility in Grammarl…" at bounding box center [263, 225] width 212 height 21
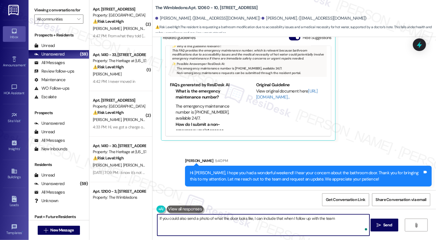
type textarea "If you could also send a photo of what the door looks like, I can include that …"
drag, startPoint x: 156, startPoint y: 221, endPoint x: 175, endPoint y: 238, distance: 25.3
click at [173, 236] on textarea "If you could also send a photo of what the door looks like, I can include that …" at bounding box center [263, 225] width 212 height 21
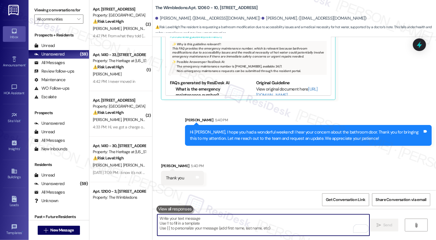
scroll to position [703, 0]
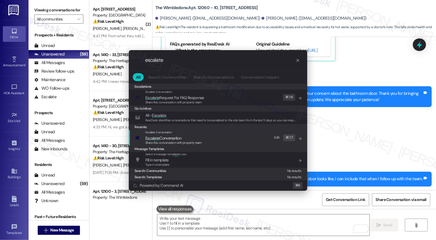
type input "escalate"
click at [155, 135] on span "Escalate Conversation" at bounding box center [163, 138] width 36 height 6
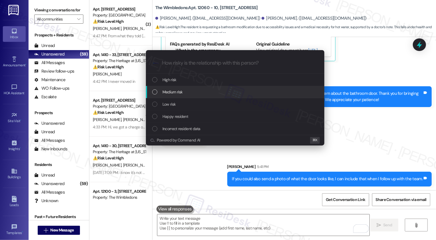
click at [163, 96] on div "Medium risk" at bounding box center [235, 92] width 178 height 12
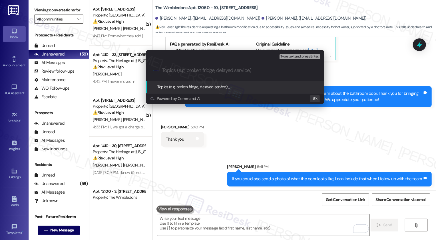
paste input "Work Order #66835-1"
click at [163, 69] on input "Work Order #66835-1" at bounding box center [237, 71] width 150 height 6
click at [276, 71] on input "Work Order Follow-up: Work Order #66835-1" at bounding box center [237, 71] width 150 height 6
type input "Work Order Follow-up: Work Order #66835-1 (bathroom door replacement)"
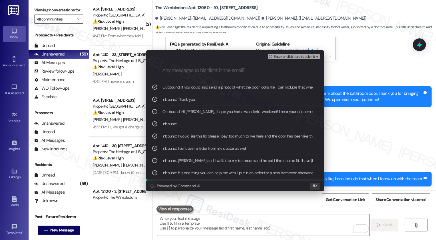
scroll to position [10, 0]
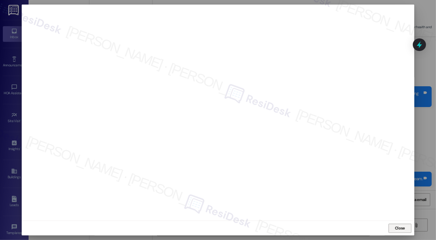
click at [400, 227] on button "Close" at bounding box center [399, 228] width 23 height 9
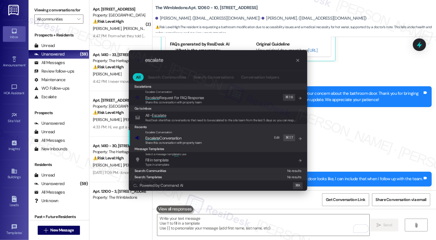
type input "escalate"
click at [183, 139] on span "Escalate Conversation" at bounding box center [173, 138] width 56 height 6
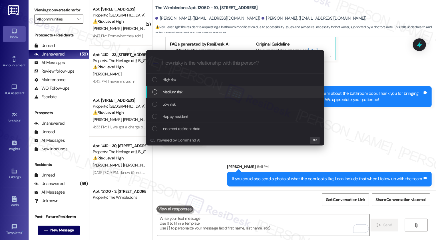
click at [163, 93] on span "Medium risk" at bounding box center [172, 92] width 20 height 6
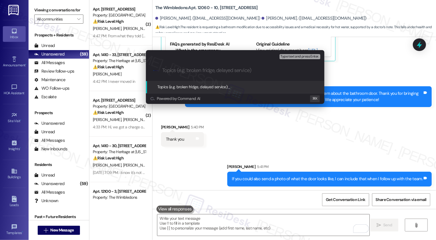
paste input "Work Order Follow-up: Work Order #66835-1 (bathroom door replacement)"
type input "Work Order Follow-up: Work Order #66835-1 (bathroom door replacement)"
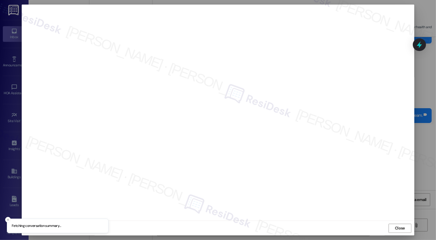
scroll to position [820, 0]
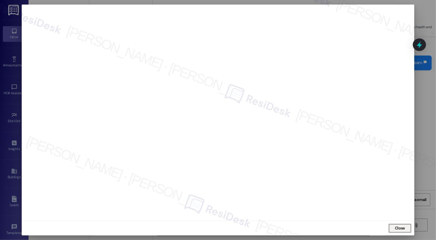
click at [401, 231] on span "Close" at bounding box center [400, 229] width 10 height 6
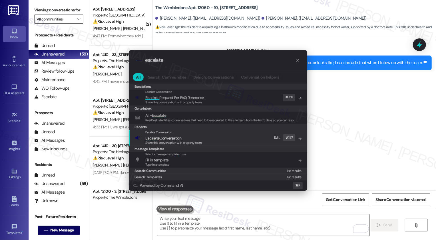
type input "escalate"
click at [192, 141] on span "Share this conversation with property team" at bounding box center [173, 143] width 56 height 4
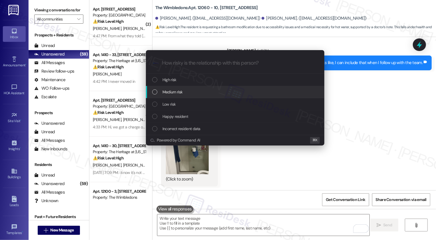
click at [164, 93] on span "Medium risk" at bounding box center [172, 92] width 20 height 6
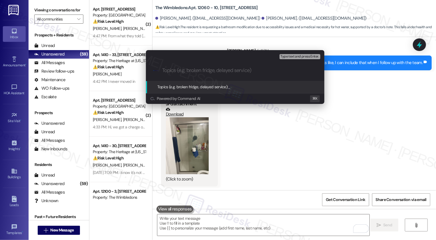
paste input "Work Order Follow-up: Work Order #66835-1 (bathroom door replacement)"
type input "Work Order Follow-up: Work Order #66835-1 (bathroom door replacement)"
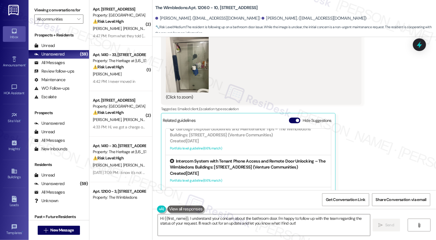
scroll to position [881, 0]
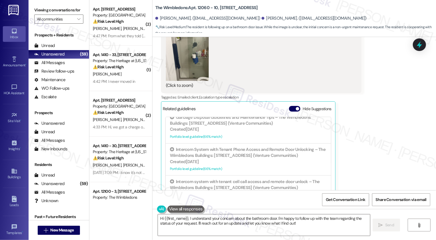
click at [182, 60] on button "Zoom image" at bounding box center [187, 52] width 43 height 57
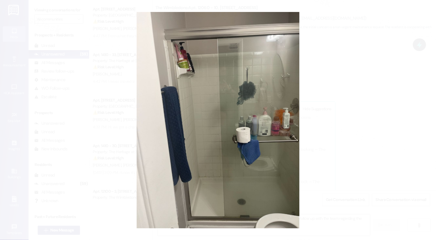
click at [340, 110] on button "Unzoom image" at bounding box center [218, 120] width 436 height 240
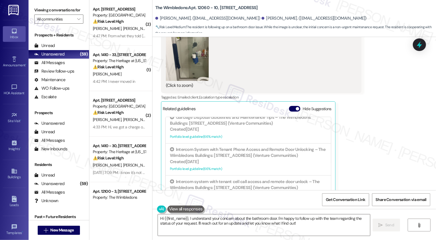
scroll to position [906, 0]
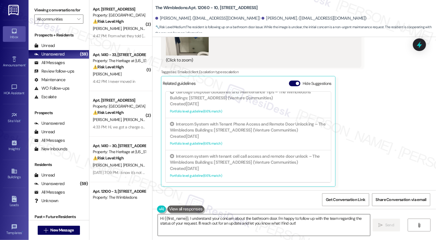
click at [204, 227] on textarea "Hi {{first_name}}, I understand your concern about the bathroom door. I'm happy…" at bounding box center [264, 225] width 212 height 21
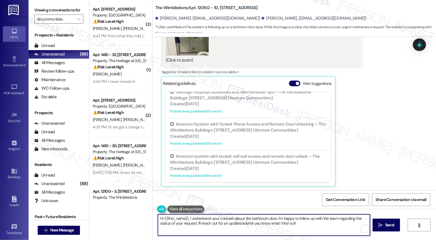
click at [259, 226] on textarea "Hi {{first_name}}, I understand your concern about the bathroom door. I'm happy…" at bounding box center [264, 225] width 212 height 21
type textarea "T"
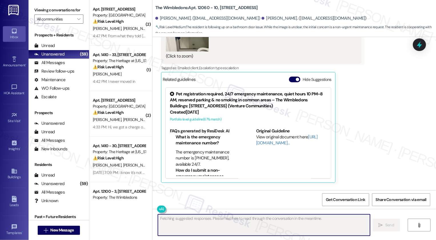
scroll to position [946, 0]
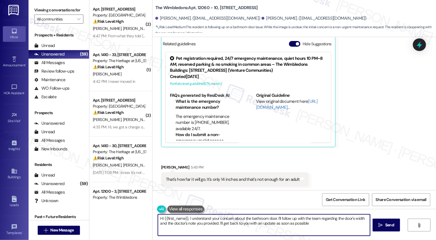
type textarea "Hi {{first_name}}, I understand your concern about the bathroom door. I'll foll…"
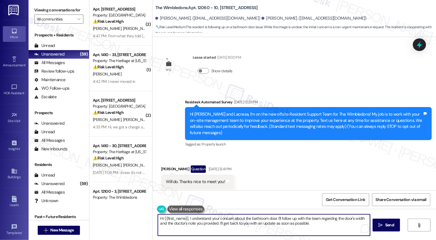
scroll to position [946, 0]
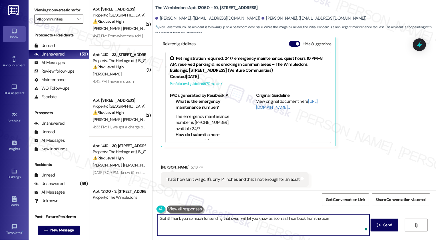
type textarea "Got it! Thank you so much for sending that over. I will let you know as soon as…"
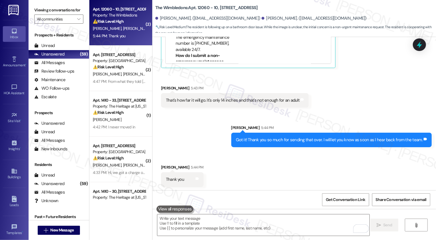
scroll to position [1025, 0]
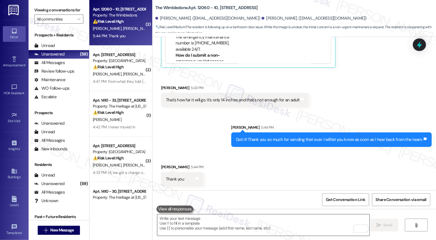
click at [195, 229] on textarea "To enrich screen reader interactions, please activate Accessibility in Grammarl…" at bounding box center [263, 225] width 212 height 21
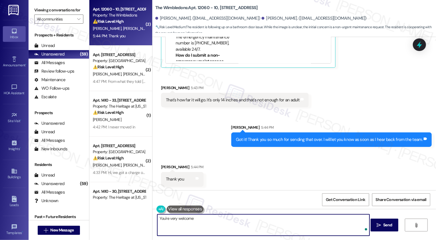
type textarea "You're very welcome!"
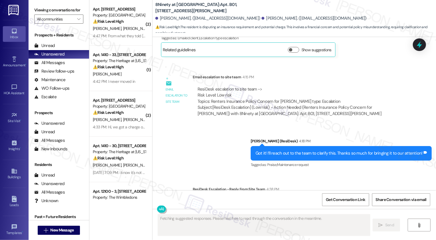
scroll to position [779, 0]
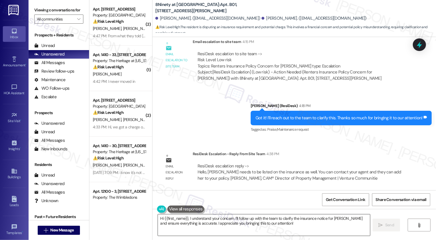
click at [194, 227] on textarea "Hi {{first_name}}, I understand your concern. I'll follow up with the team to c…" at bounding box center [264, 225] width 212 height 21
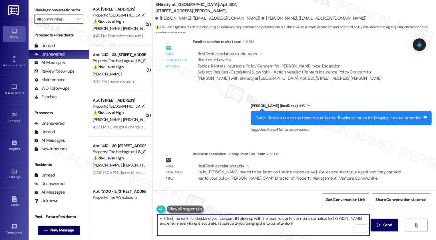
click at [174, 220] on textarea "Hi {{first_name}}, I understand your concern. I'll follow up with the team to c…" at bounding box center [263, 225] width 212 height 21
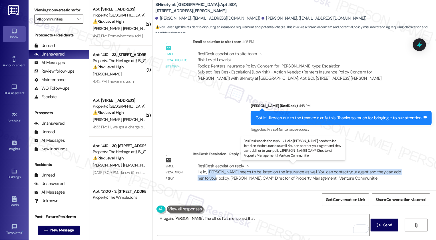
drag, startPoint x: 205, startPoint y: 172, endPoint x: 205, endPoint y: 179, distance: 7.7
click at [204, 180] on div "ResiDesk escalation reply -> Hello, Haley needs to be listed on the insurance a…" at bounding box center [298, 172] width 203 height 18
copy div "Haley needs to be listed on the insurance as well. You can contact your agent a…"
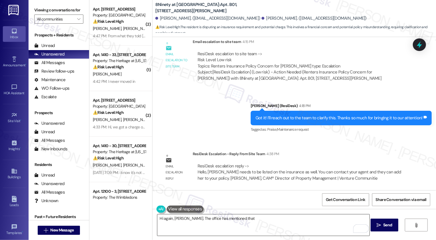
click at [251, 221] on textarea "Hi again, Tristan. The office has mentioned that" at bounding box center [263, 225] width 212 height 21
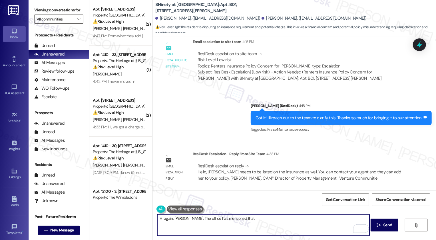
click at [245, 223] on textarea "Hi again, Tristan. The office has mentioned that" at bounding box center [263, 225] width 212 height 21
paste textarea "Haley needs to be listed on the insurance as well. You can contact your agent a…"
click at [222, 224] on textarea "Hi again, Tristan. The office has mentioned that Haley needs to be listed on th…" at bounding box center [263, 225] width 212 height 21
click at [226, 224] on textarea "Hi again, Tristan. The office has mentioned that Haley needs to be listed on th…" at bounding box center [263, 225] width 212 height 21
click at [314, 225] on textarea "Hi again, Tristan. The office has mentioned that Haley needs to be listed on th…" at bounding box center [263, 225] width 212 height 21
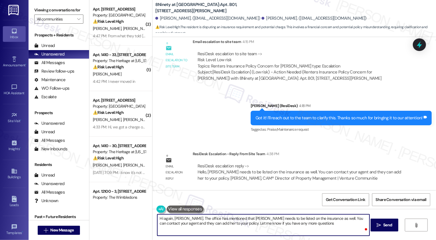
type textarea "Hi again, Tristan. The office has mentioned that Haley needs to be listed on th…"
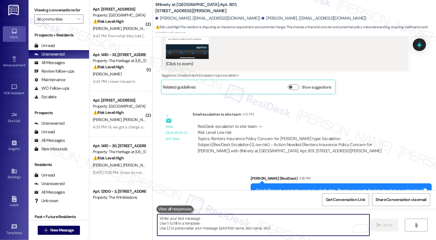
scroll to position [825, 0]
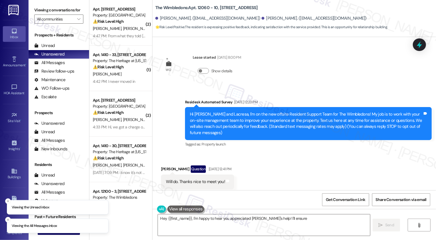
scroll to position [1165, 0]
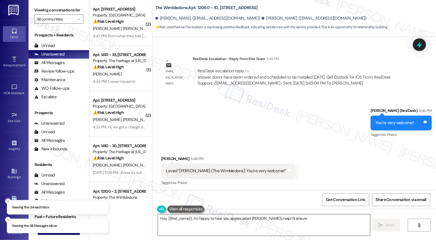
click at [218, 219] on textarea "Hey {{first_name}}, I'm happy to hear you appreciated [PERSON_NAME]'s help! I'l…" at bounding box center [264, 225] width 212 height 21
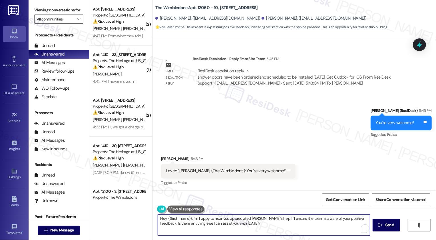
type textarea "J"
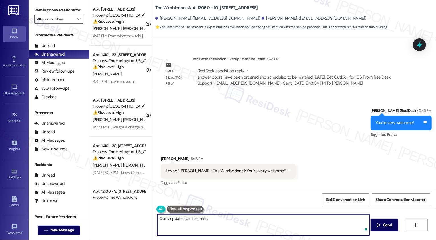
paste textarea "shower doors have been ordered and scheduled to be installed [DATE]."
click at [204, 219] on textarea "Quick update from the team: shower doors have been ordered and scheduled to be …" at bounding box center [263, 225] width 212 height 21
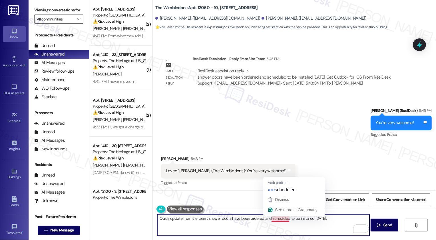
click at [275, 218] on textarea "Quick update from the team: shower doors have been ordered and scheduled to be …" at bounding box center [263, 225] width 212 height 21
click at [333, 217] on textarea "Quick update from the team: shower doors have been ordered and are scheduled to…" at bounding box center [263, 225] width 212 height 21
click at [157, 219] on textarea "Quick update from the team: shower doors have been ordered and are scheduled to…" at bounding box center [263, 225] width 212 height 21
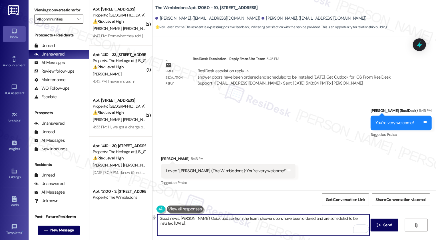
drag, startPoint x: 192, startPoint y: 220, endPoint x: 239, endPoint y: 220, distance: 47.6
click at [239, 220] on textarea "Good news, [PERSON_NAME]! Quick update from the team: shower doors have been or…" at bounding box center [263, 225] width 212 height 21
click at [204, 226] on textarea "Good news, [PERSON_NAME]! The team has confirmed that the shower doors have bee…" at bounding box center [263, 225] width 212 height 21
click at [307, 224] on textarea "Good news, [PERSON_NAME]! The team has confirmed that the shower doors have bee…" at bounding box center [263, 225] width 212 height 21
click at [286, 226] on textarea "Good news, [PERSON_NAME]! The team has confirmed that the shower doors have bee…" at bounding box center [263, 225] width 212 height 21
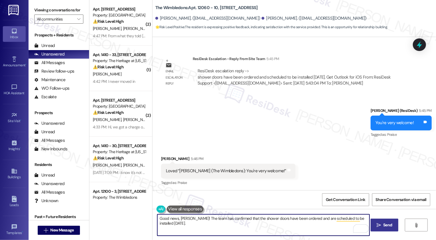
type textarea "Good news, [PERSON_NAME]! The team has confirmed that the shower doors have bee…"
click at [378, 224] on icon "" at bounding box center [378, 225] width 4 height 5
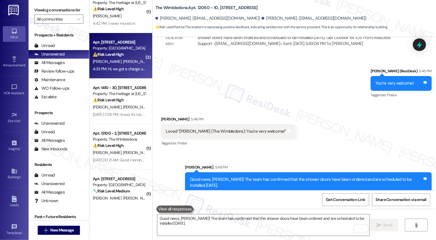
scroll to position [0, 0]
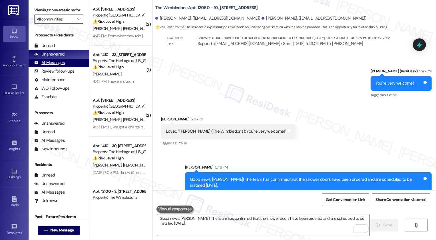
click at [59, 66] on div "All Messages" at bounding box center [49, 63] width 31 height 6
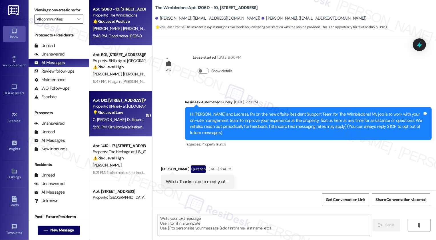
type textarea "Fetching suggested responses. Please feel free to read through the conversation…"
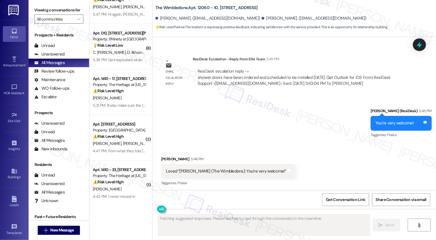
scroll to position [80, 0]
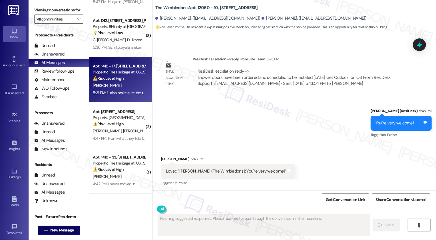
click at [118, 94] on div "5:31 PM: I'll also make sure the team is aware of your network signal situation…" at bounding box center [191, 92] width 197 height 5
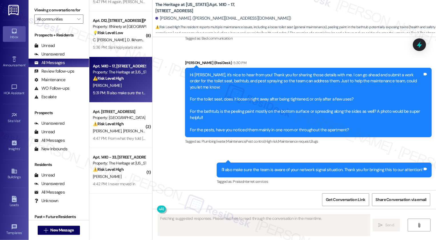
scroll to position [234, 0]
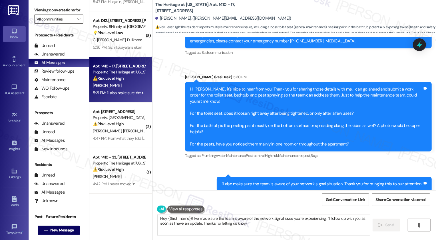
type textarea "Hey {{first_name}}! I've made sure the team is aware of the network signal issu…"
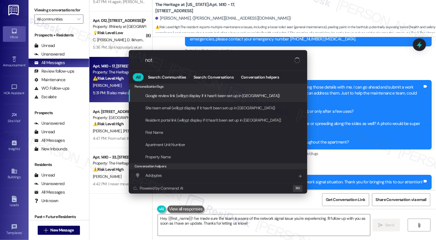
type input "note"
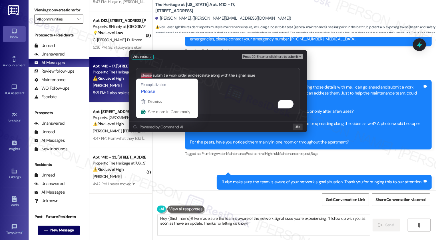
click at [142, 73] on textarea "please submit a work order and escalate along with the signal issue" at bounding box center [218, 91] width 164 height 46
click at [143, 76] on textarea "as soon as we have more details about the maintenance issues, please submit a w…" at bounding box center [218, 91] width 164 height 46
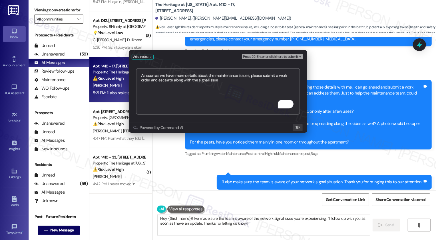
click at [173, 80] on textarea "As soon as we have more details about the maintenance issues, please submit a w…" at bounding box center [218, 91] width 164 height 47
type textarea "As soon as we have more details about the maintenance issues, please submit a w…"
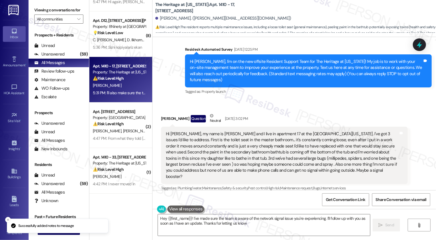
type textarea "Hey {{first_name}}! I've made sure the team is aware of the network signal issu…"
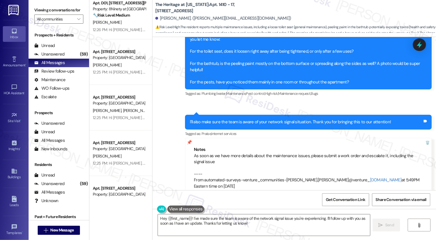
scroll to position [1165, 0]
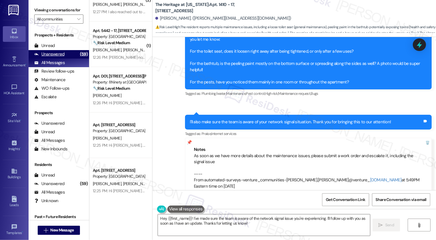
click at [69, 59] on div "Unanswered (59)" at bounding box center [59, 54] width 60 height 9
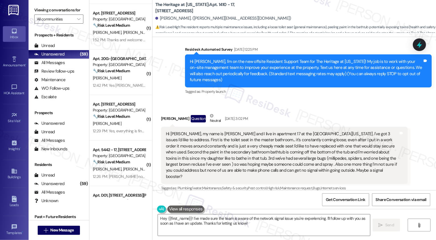
scroll to position [340, 0]
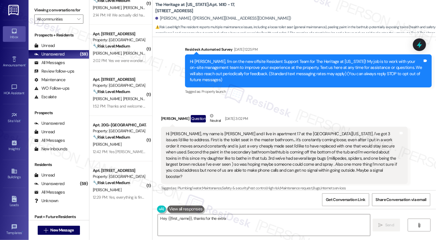
type textarea "Hey {{first_name}}, thanks for the extra"
